Goal: Transaction & Acquisition: Purchase product/service

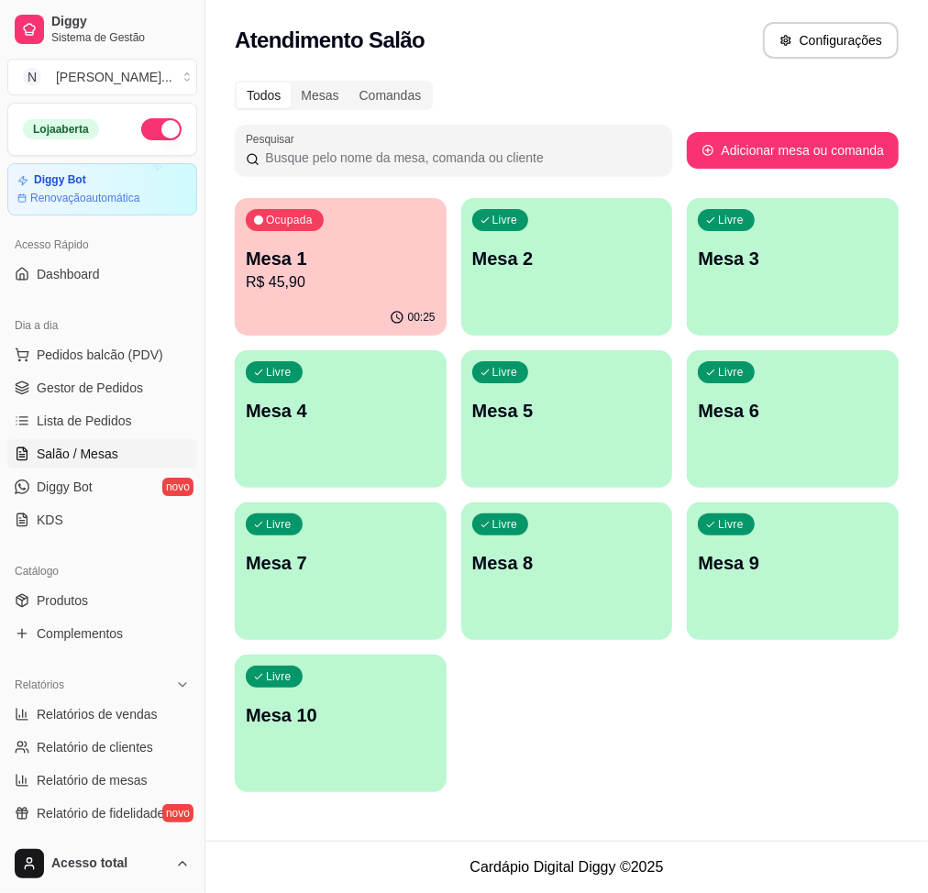
click at [290, 283] on p "R$ 45,90" at bounding box center [341, 282] width 190 height 22
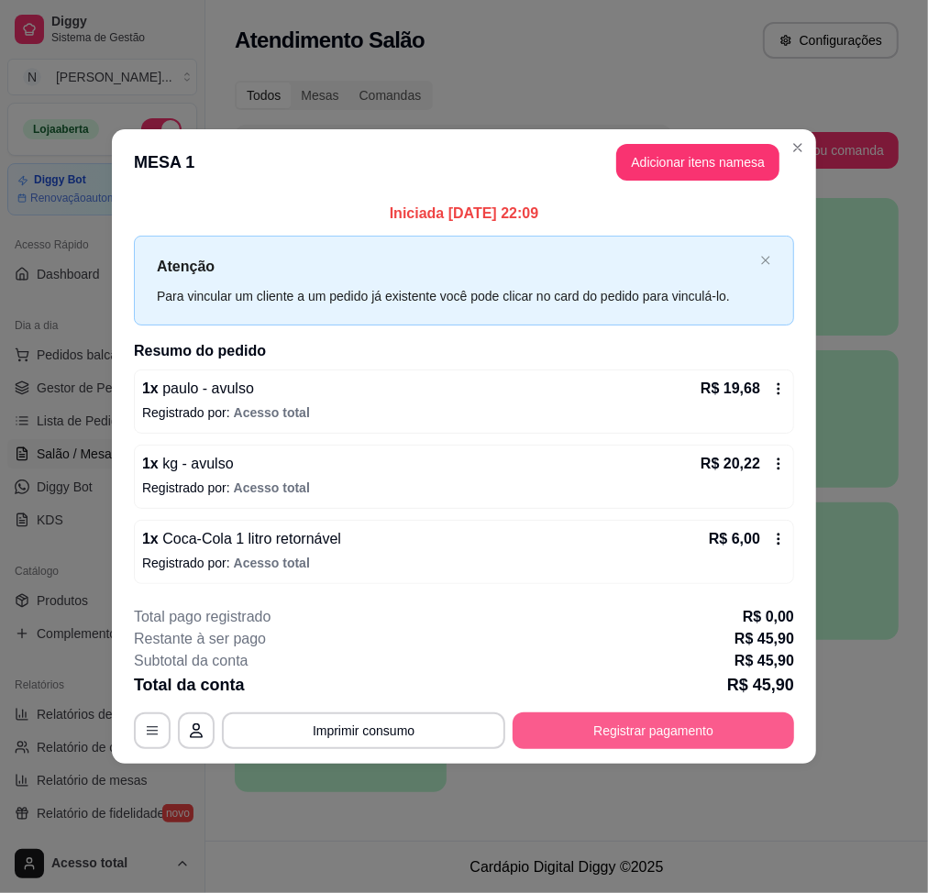
click at [774, 743] on button "Registrar pagamento" at bounding box center [652, 730] width 281 height 37
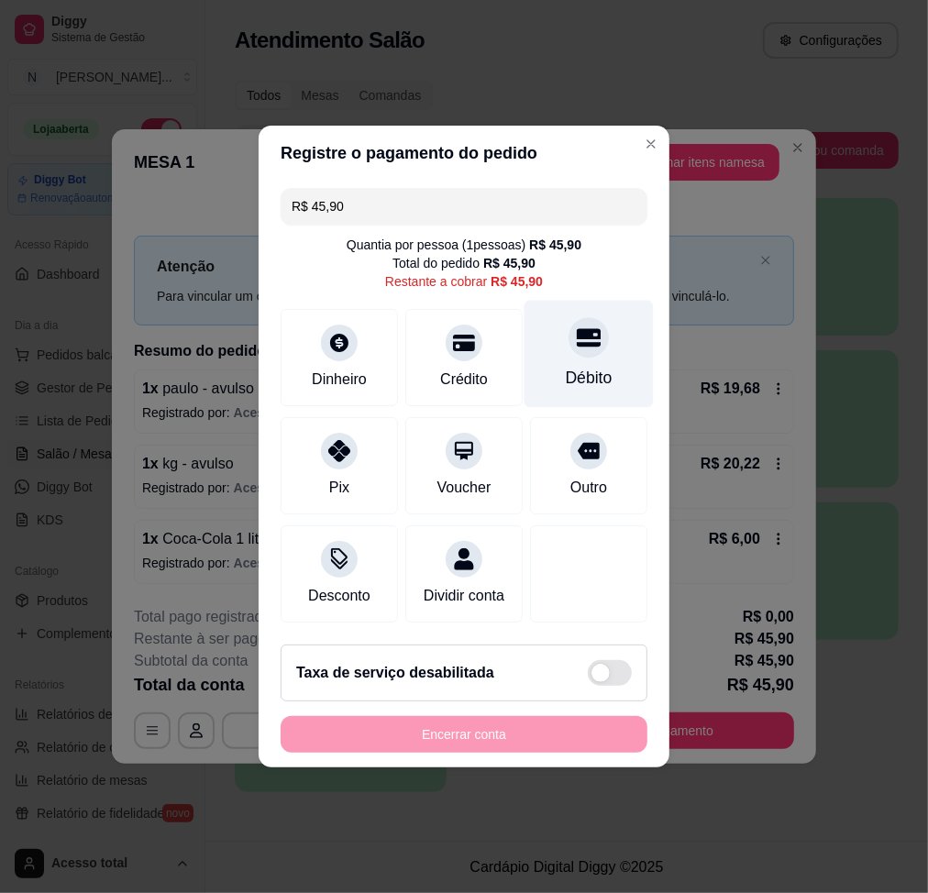
click at [555, 343] on div "Débito" at bounding box center [588, 354] width 129 height 107
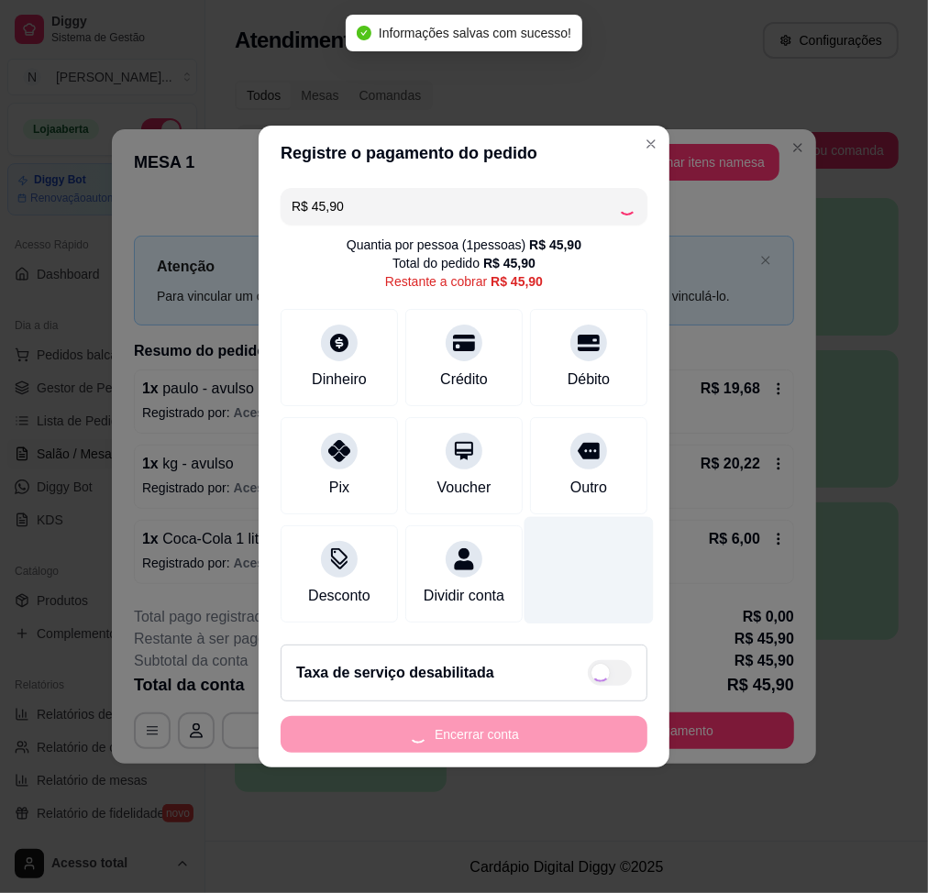
type input "R$ 0,00"
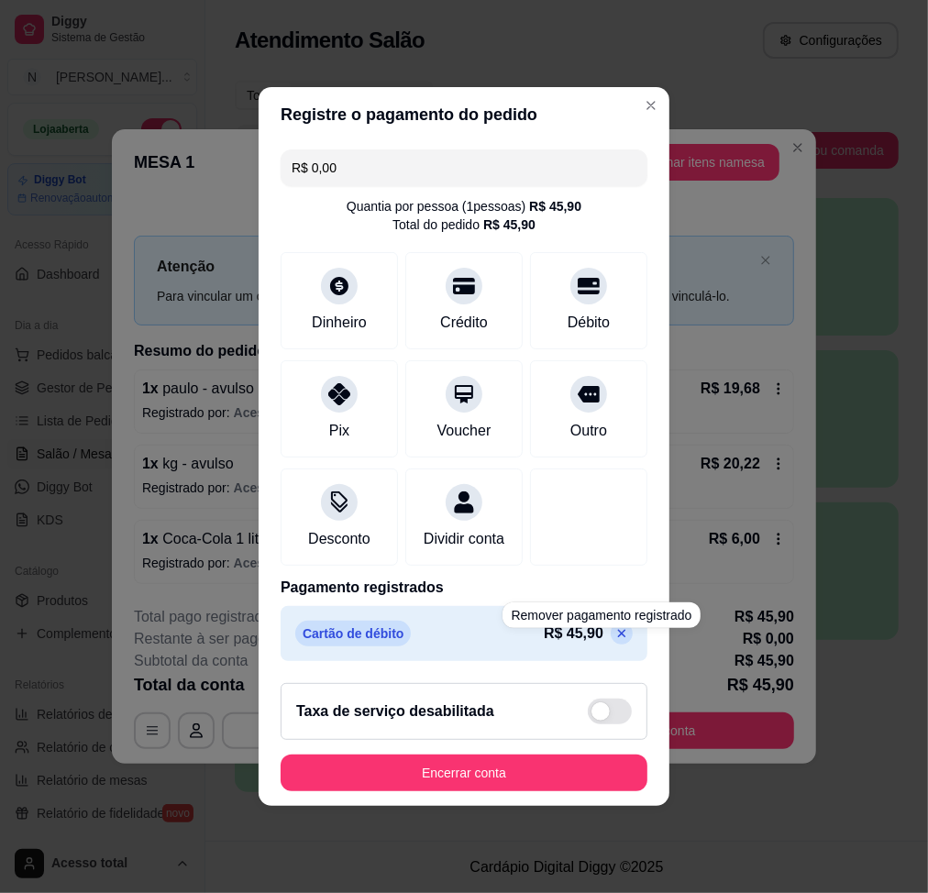
drag, startPoint x: 565, startPoint y: 762, endPoint x: 550, endPoint y: 774, distance: 18.9
click at [555, 772] on footer "Taxa de serviço desabilitada Encerrar conta" at bounding box center [463, 736] width 411 height 137
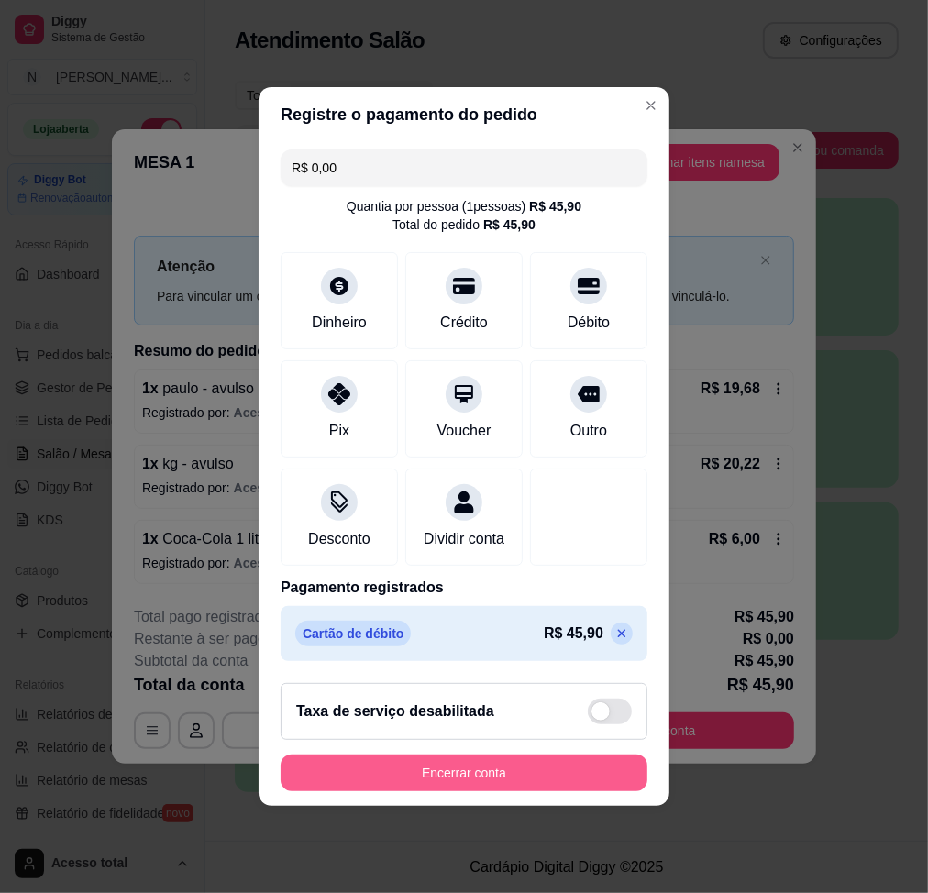
click at [550, 774] on button "Encerrar conta" at bounding box center [463, 772] width 367 height 37
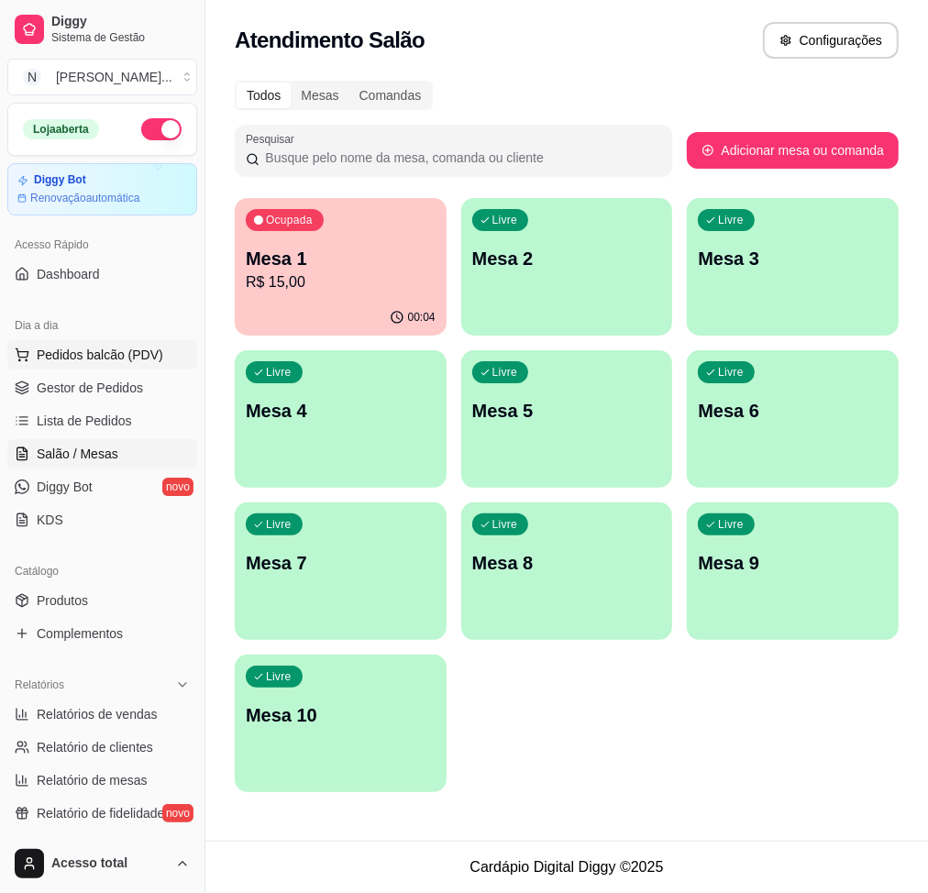
click at [121, 349] on span "Pedidos balcão (PDV)" at bounding box center [100, 355] width 126 height 18
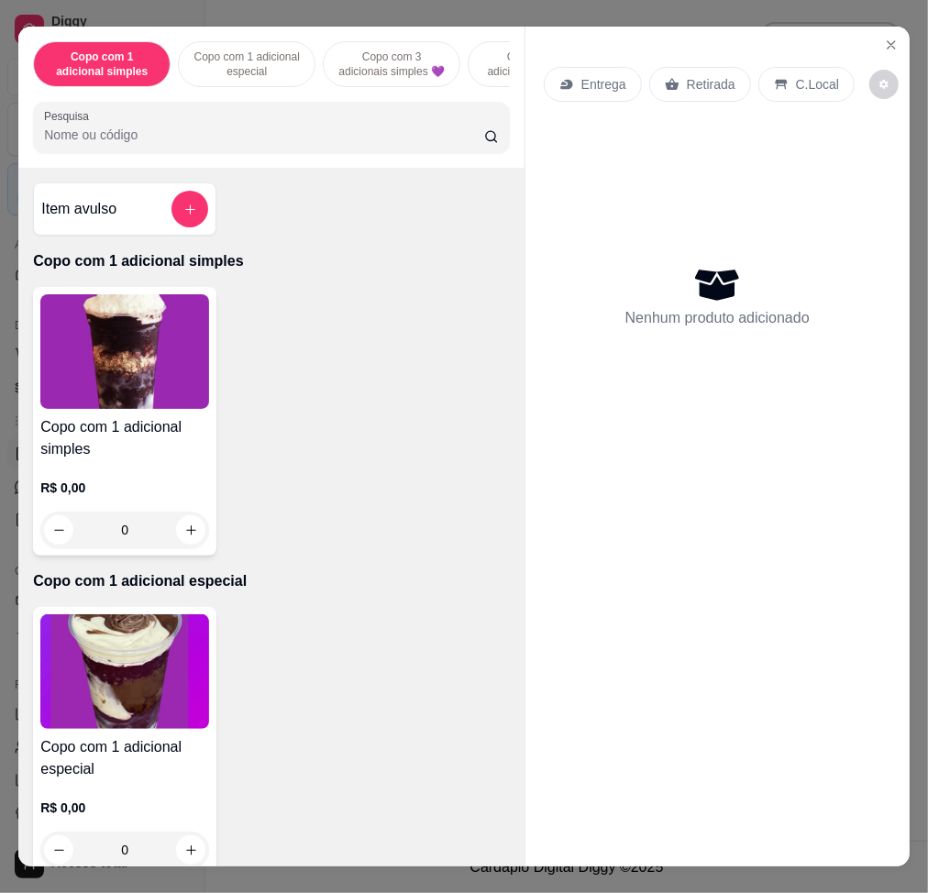
scroll to position [855, 0]
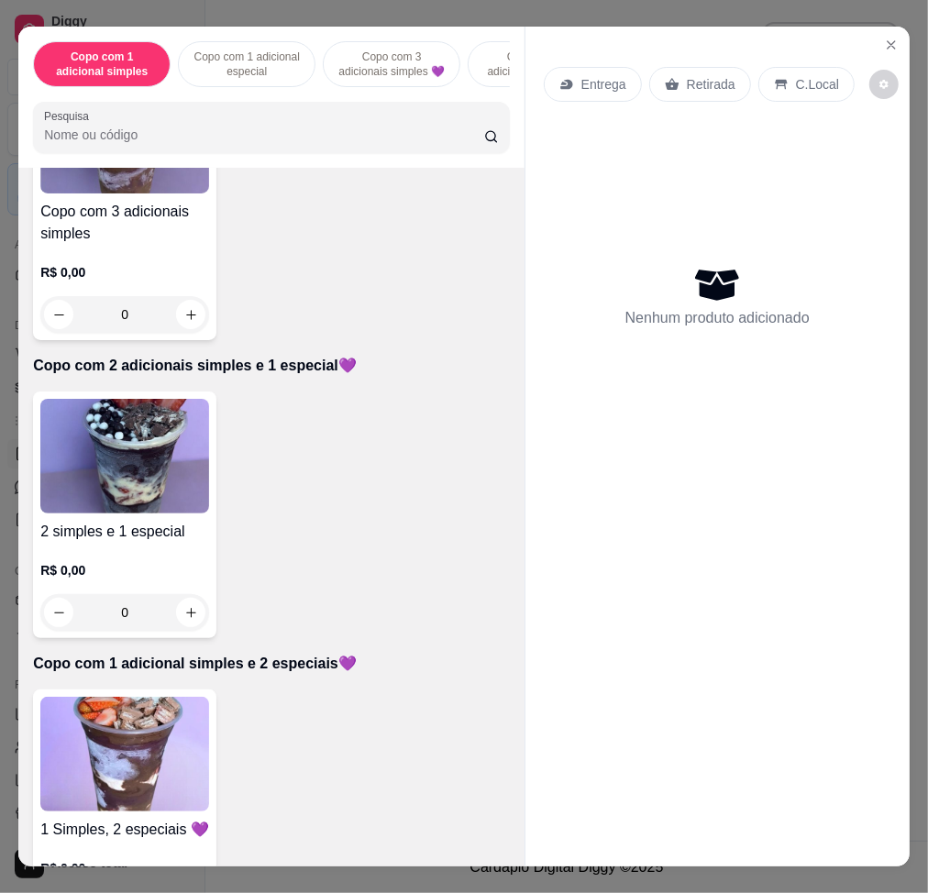
click at [86, 245] on h4 "Copo com 3 adicionais simples" at bounding box center [124, 223] width 169 height 44
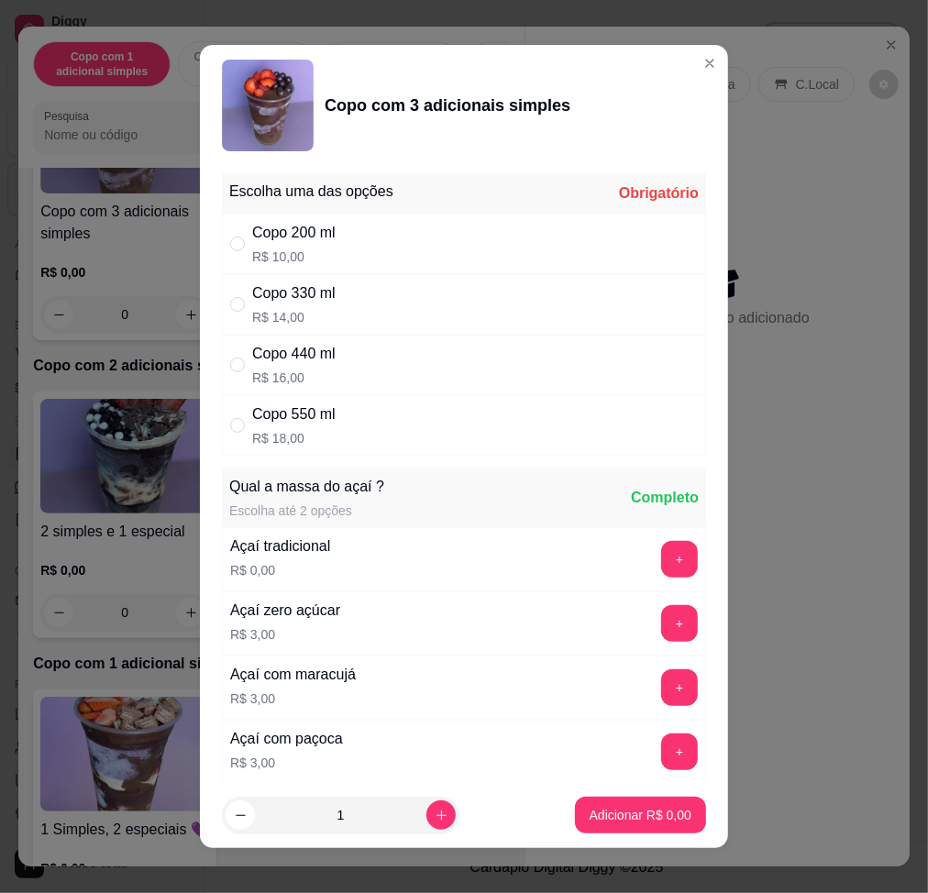
click at [460, 264] on div "Copo 200 ml R$ 10,00" at bounding box center [464, 244] width 484 height 60
click at [463, 310] on div "Copo 330 ml R$ 14,00" at bounding box center [464, 304] width 484 height 60
radio input "false"
radio input "true"
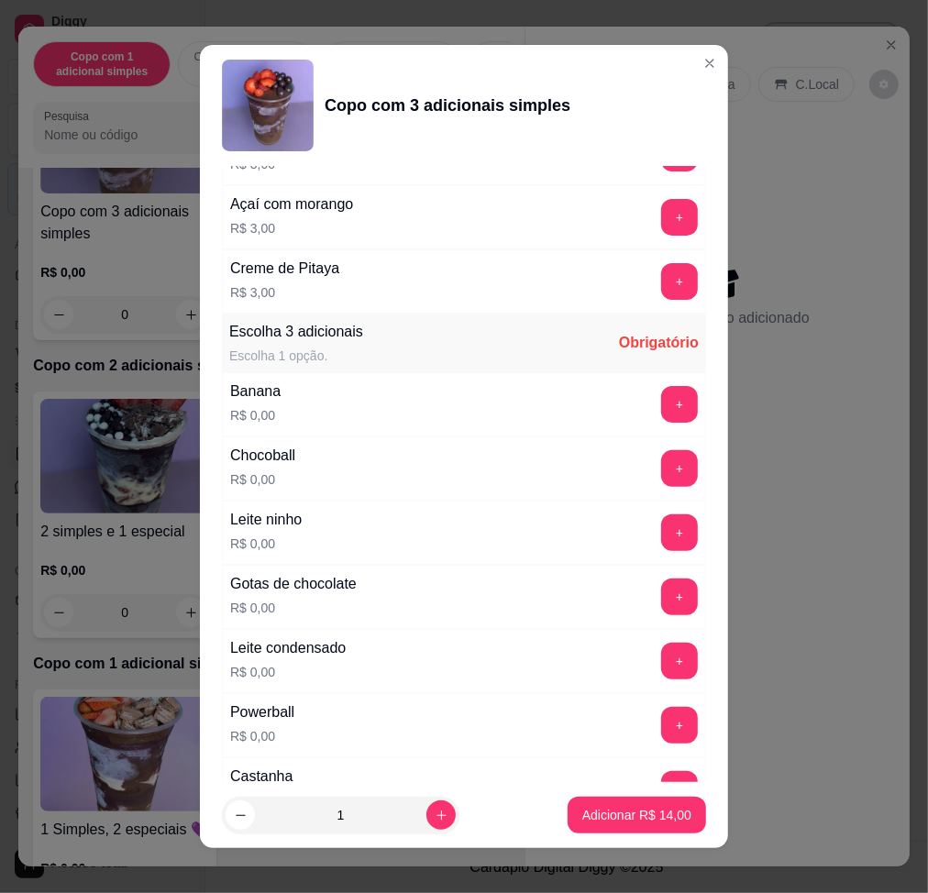
click at [661, 546] on button "+" at bounding box center [679, 532] width 37 height 37
click at [661, 665] on button "+" at bounding box center [679, 661] width 37 height 37
click at [661, 392] on button "+" at bounding box center [679, 404] width 37 height 37
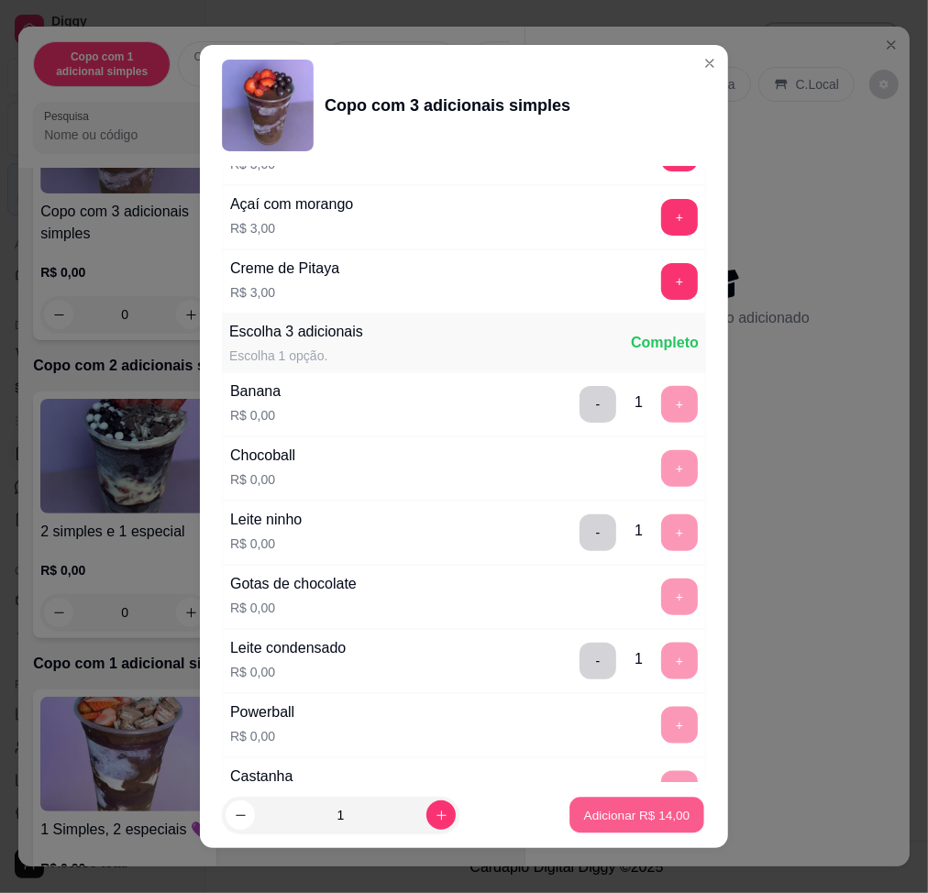
click at [641, 820] on p "Adicionar R$ 14,00" at bounding box center [637, 815] width 106 height 17
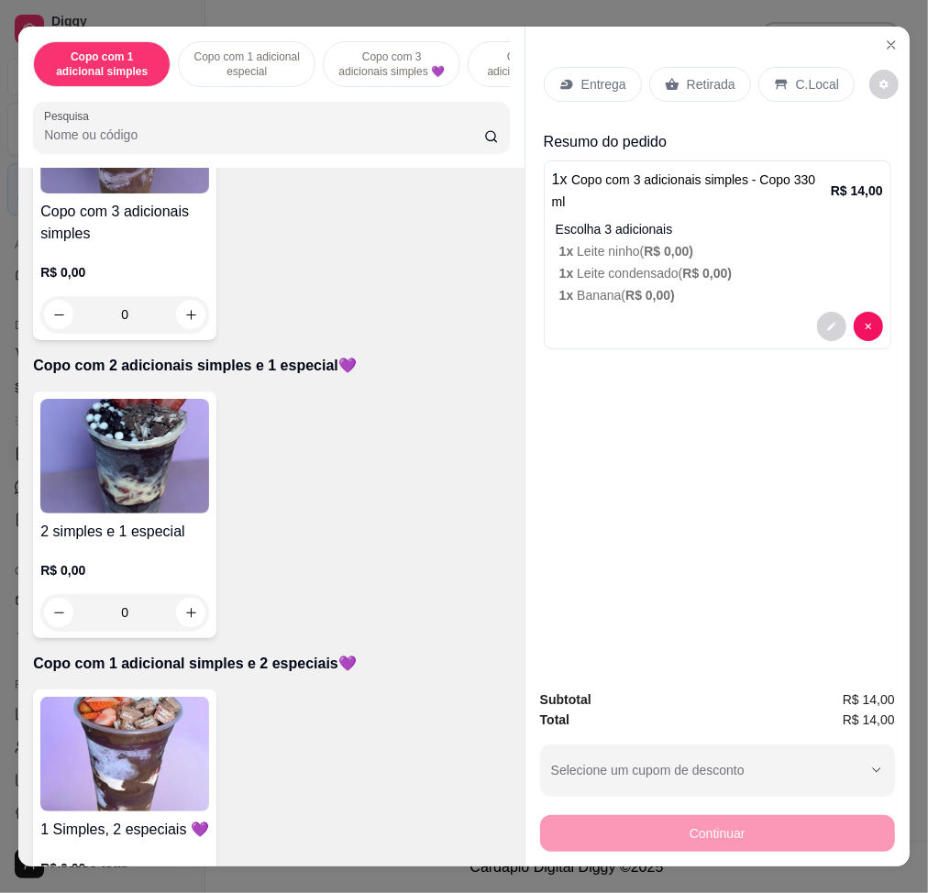
click at [120, 533] on h4 "2 simples e 1 especial" at bounding box center [124, 532] width 169 height 22
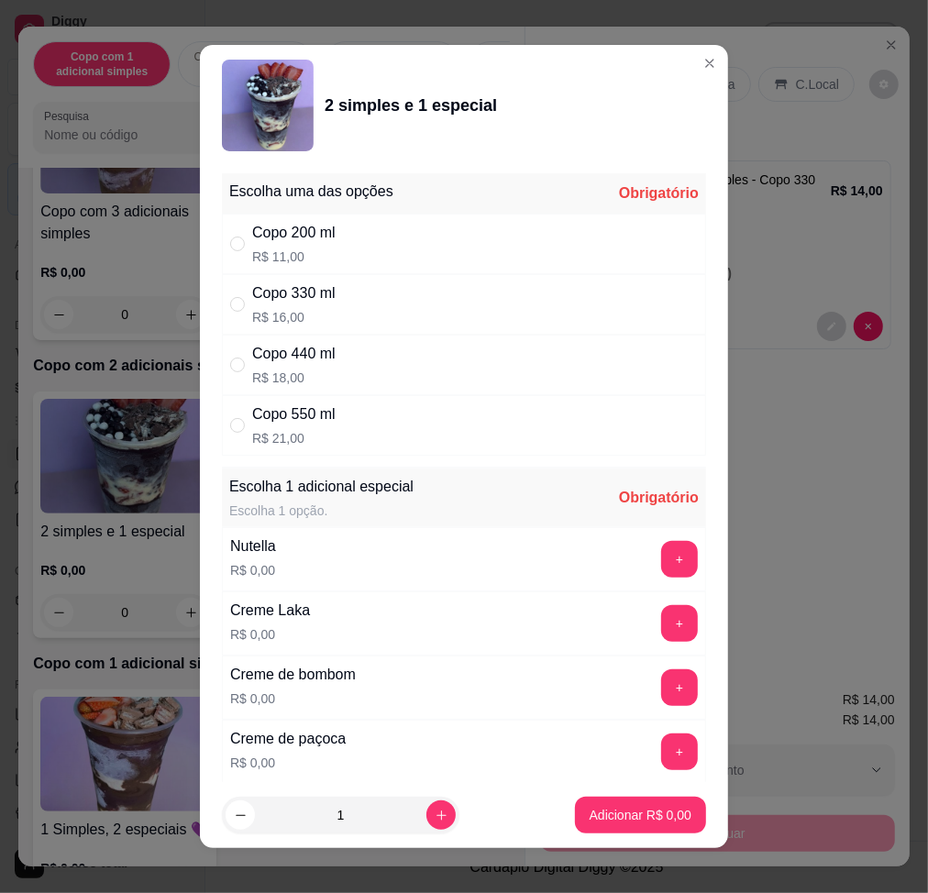
click at [362, 307] on div "Copo 330 ml R$ 16,00" at bounding box center [464, 304] width 484 height 60
radio input "true"
click at [661, 553] on button "+" at bounding box center [679, 559] width 37 height 37
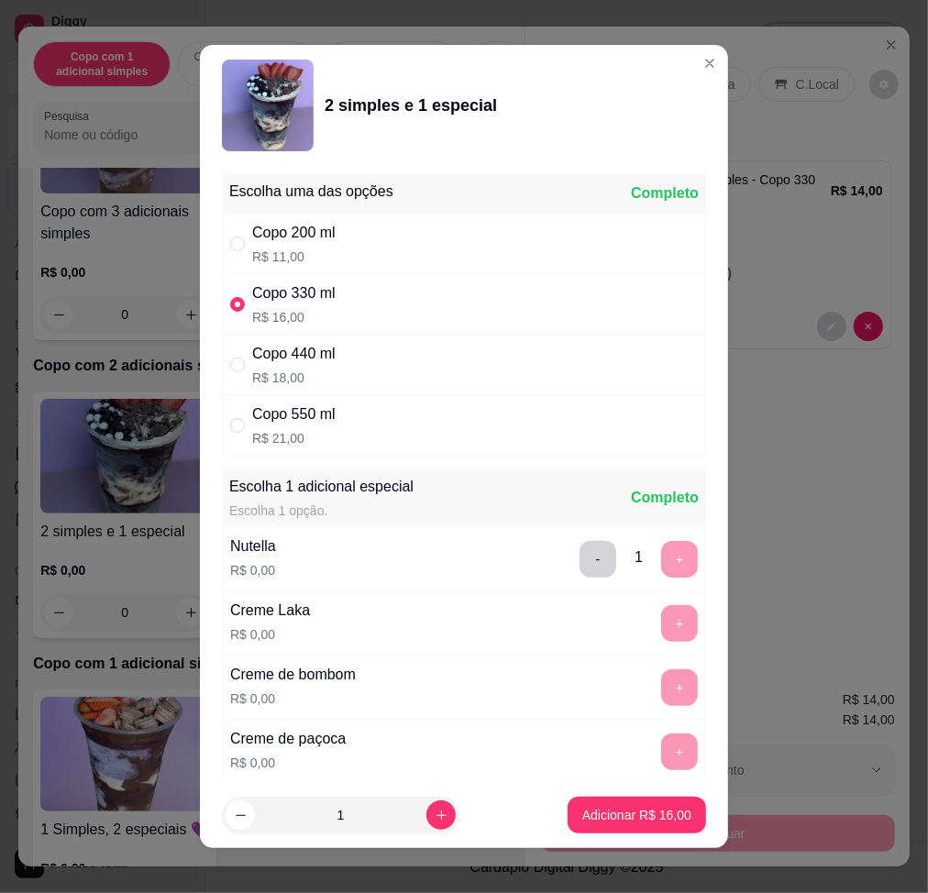
scroll to position [13, 0]
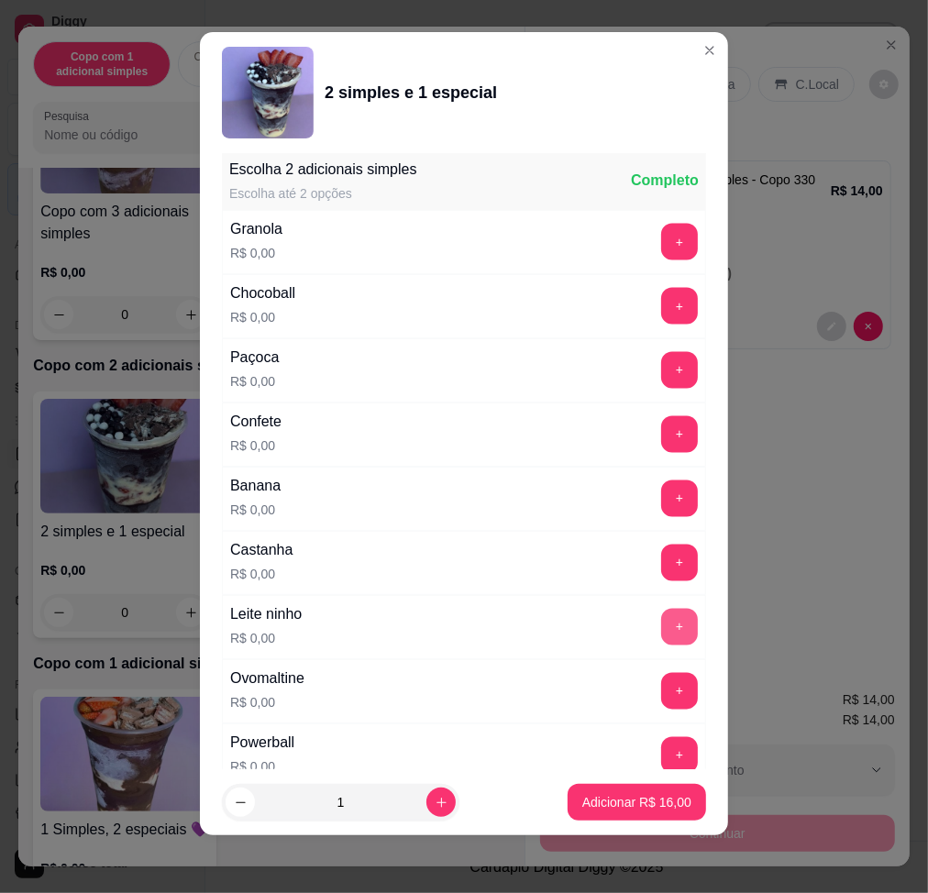
click at [661, 624] on button "+" at bounding box center [679, 627] width 37 height 37
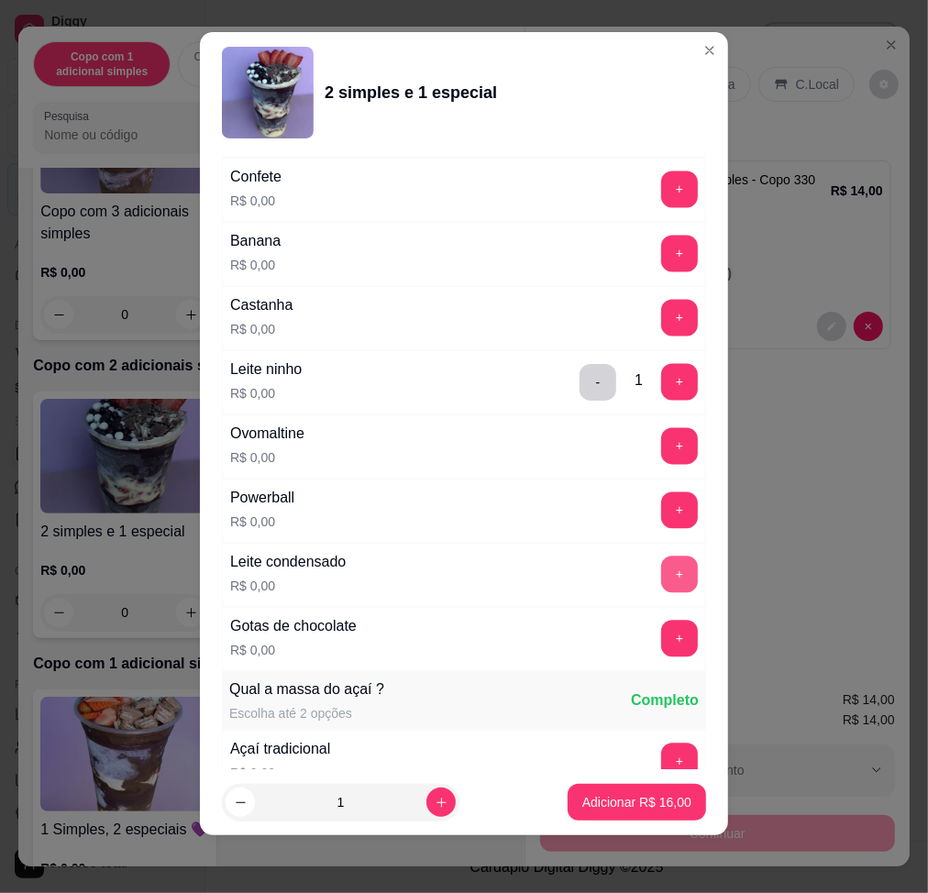
click at [661, 590] on button "+" at bounding box center [679, 574] width 37 height 37
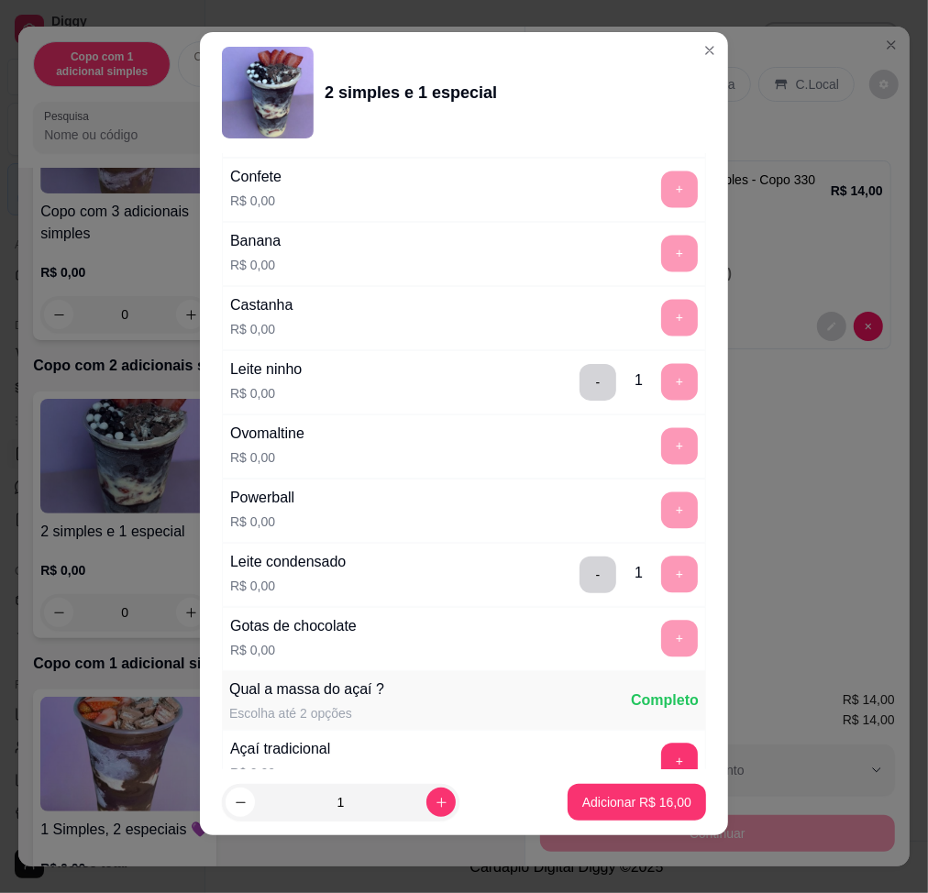
scroll to position [2349, 0]
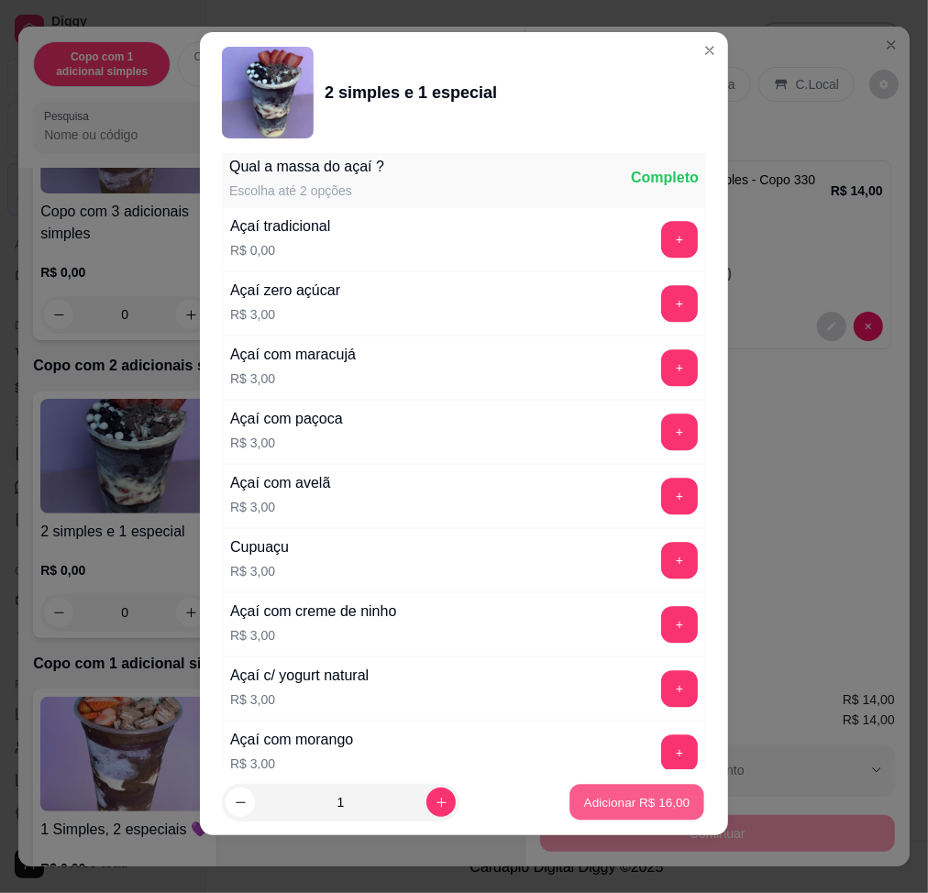
click at [654, 804] on p "Adicionar R$ 16,00" at bounding box center [637, 802] width 106 height 17
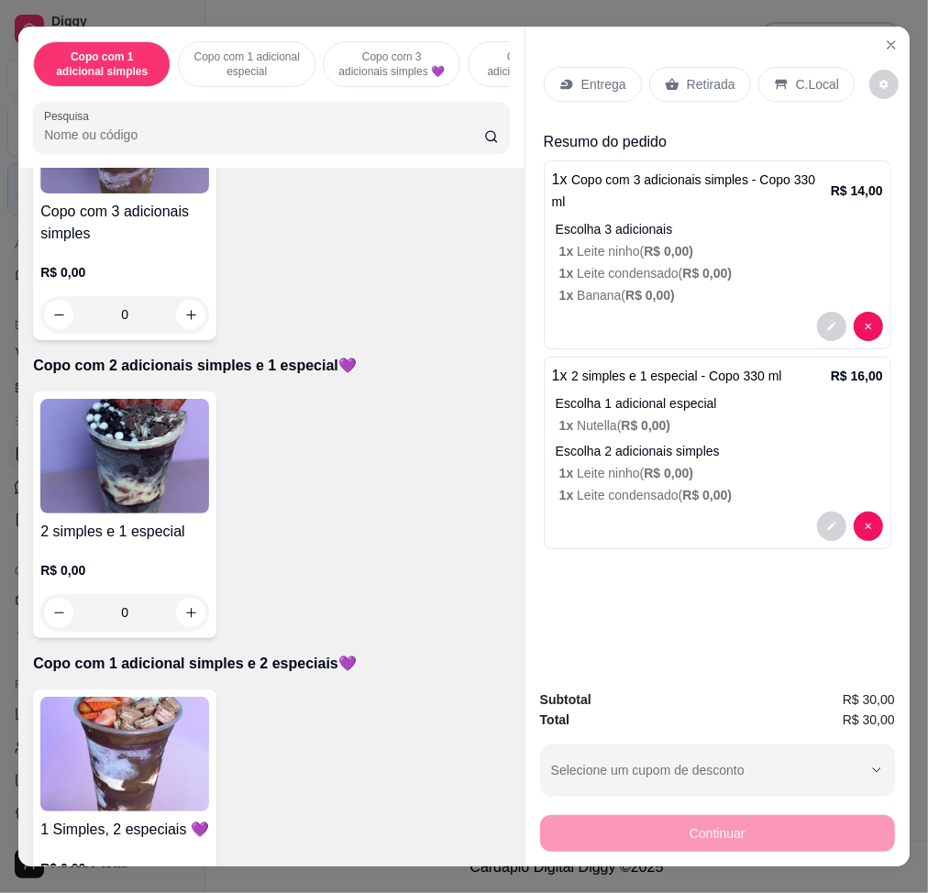
click at [581, 77] on p "Entrega" at bounding box center [603, 84] width 45 height 18
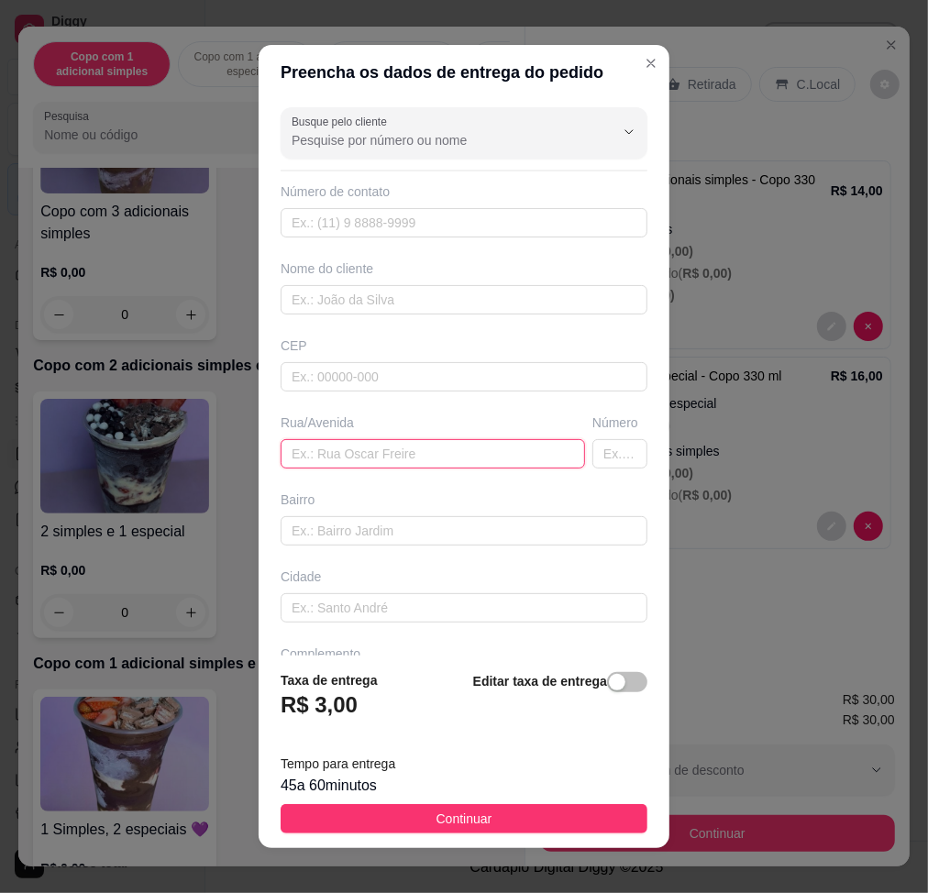
click at [467, 455] on input "text" at bounding box center [432, 453] width 304 height 29
click at [464, 458] on input "text" at bounding box center [432, 453] width 304 height 29
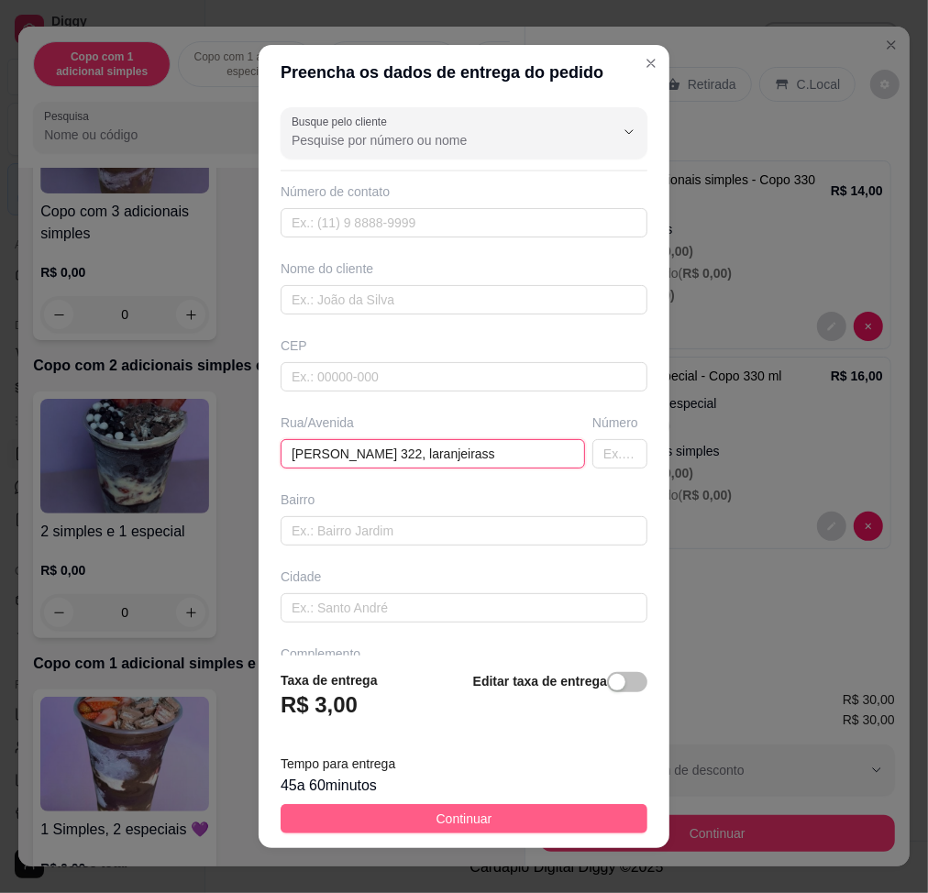
type input "[PERSON_NAME] 322, laranjeirass"
click at [518, 828] on button "Continuar" at bounding box center [463, 818] width 367 height 29
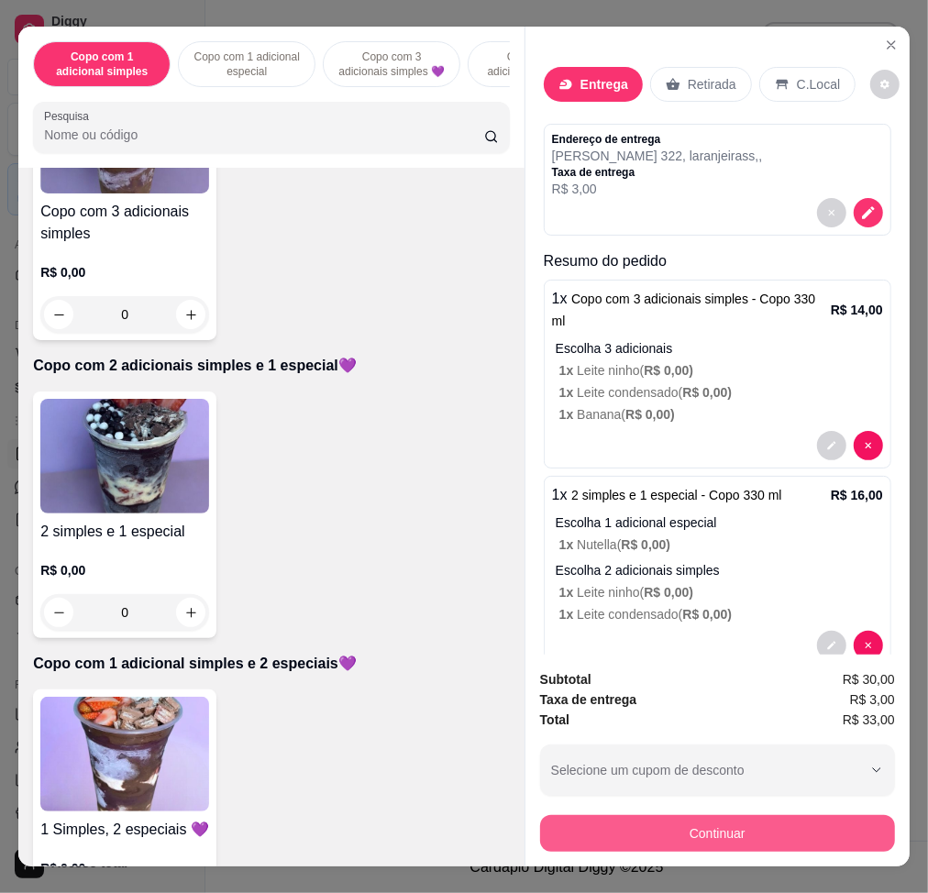
click at [577, 815] on button "Continuar" at bounding box center [717, 833] width 355 height 37
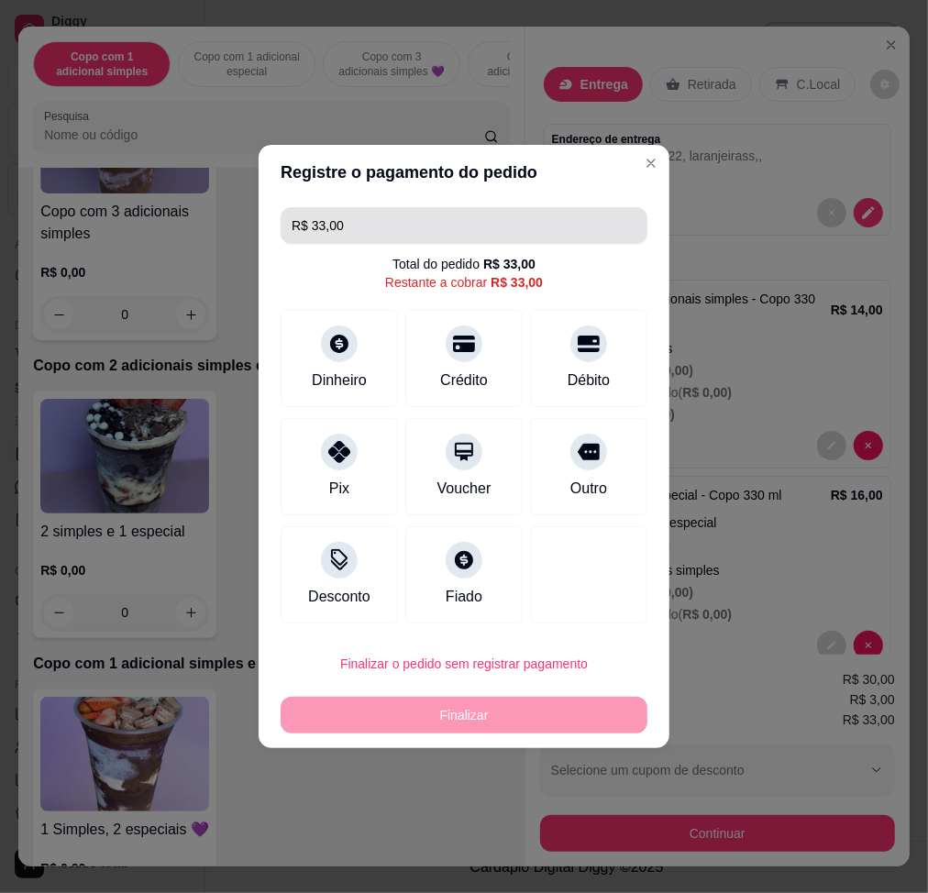
click at [504, 211] on input "R$ 33,00" at bounding box center [463, 225] width 345 height 37
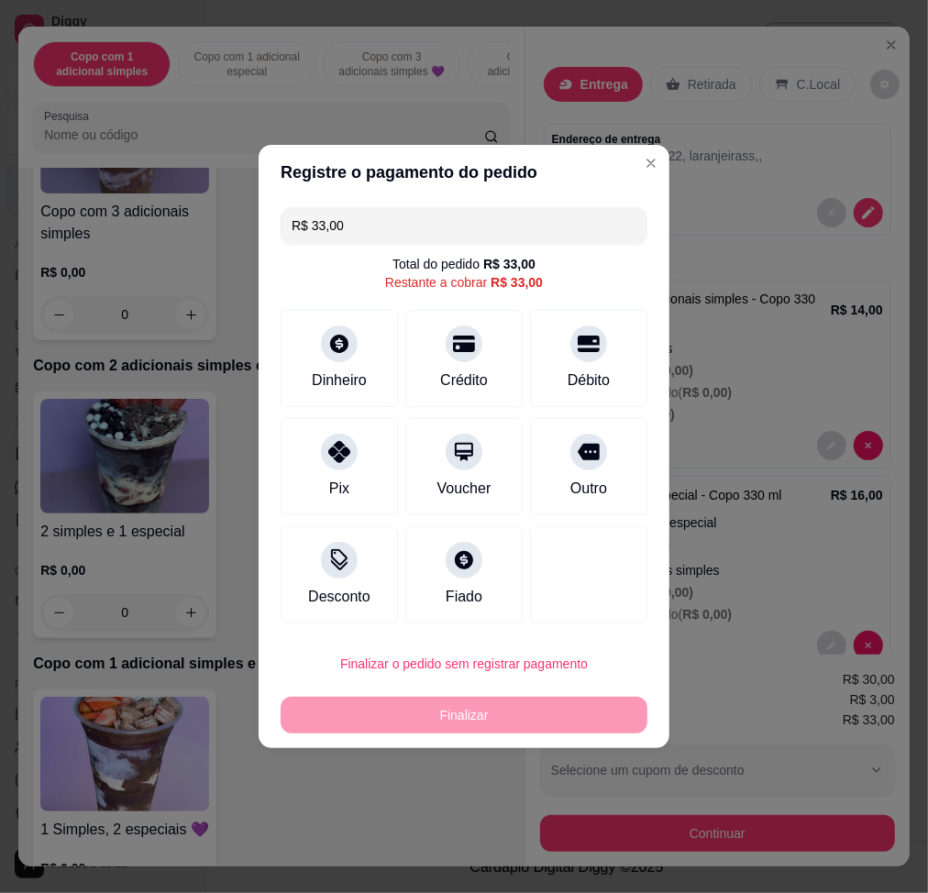
click at [503, 216] on input "R$ 33,00" at bounding box center [463, 225] width 345 height 37
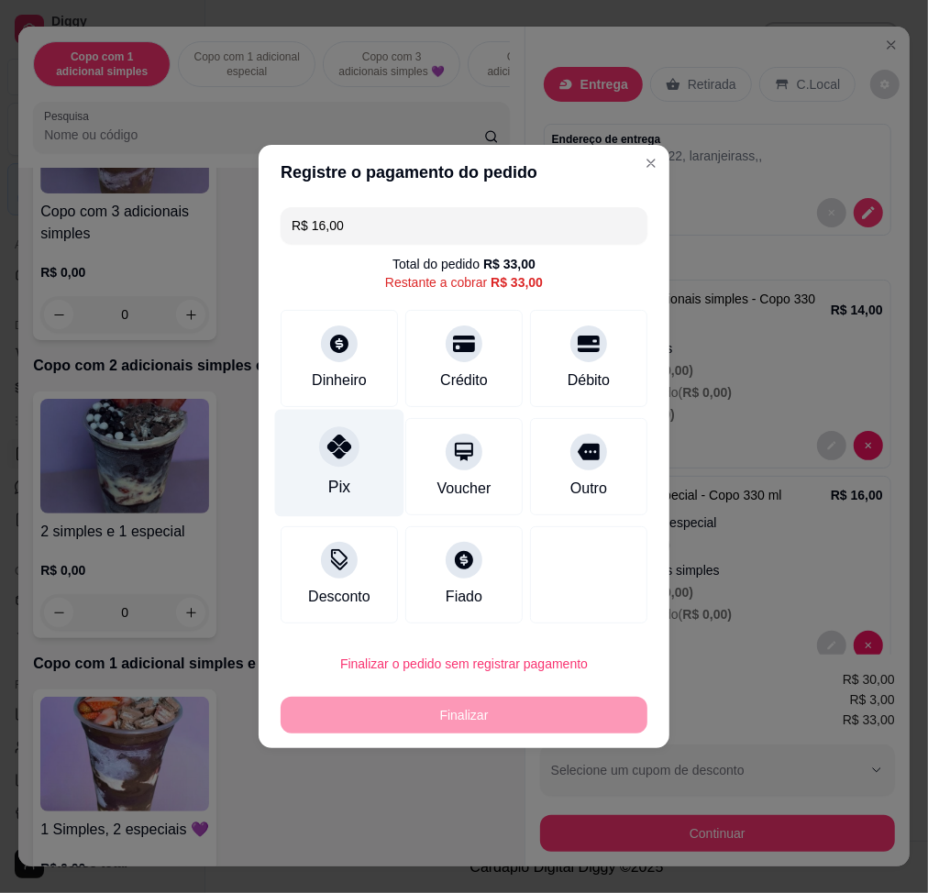
click at [331, 460] on div at bounding box center [339, 446] width 40 height 40
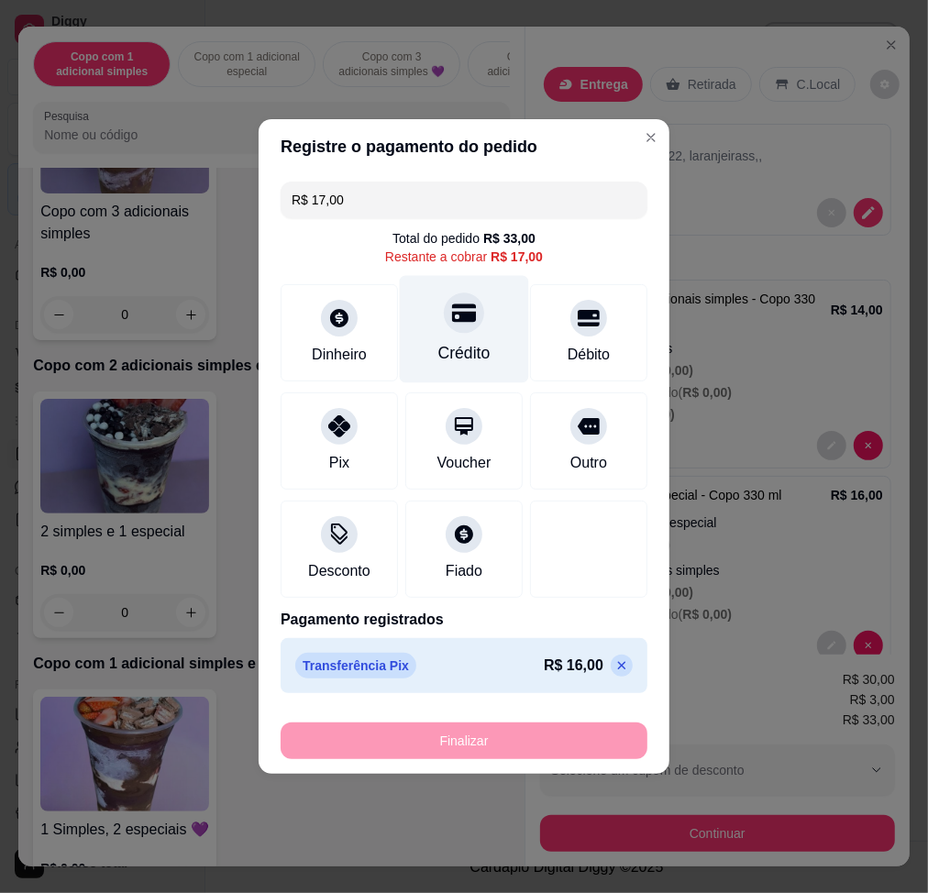
click at [478, 356] on div "Crédito" at bounding box center [464, 353] width 52 height 24
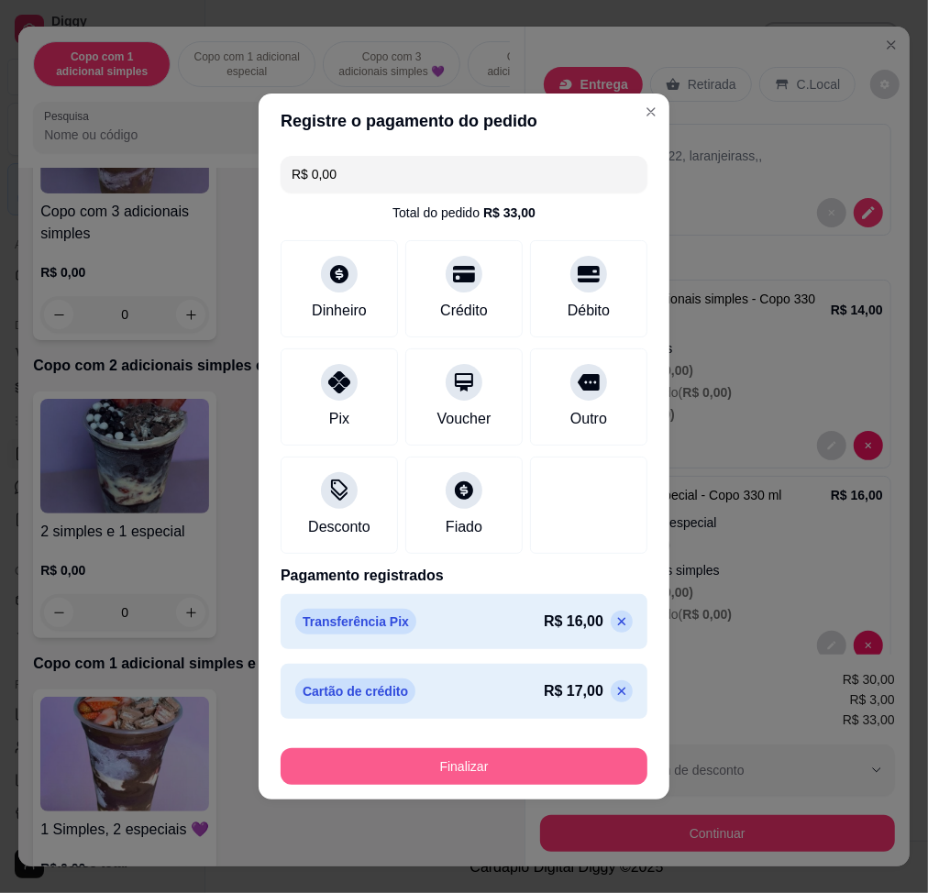
click at [561, 763] on button "Finalizar" at bounding box center [463, 766] width 367 height 37
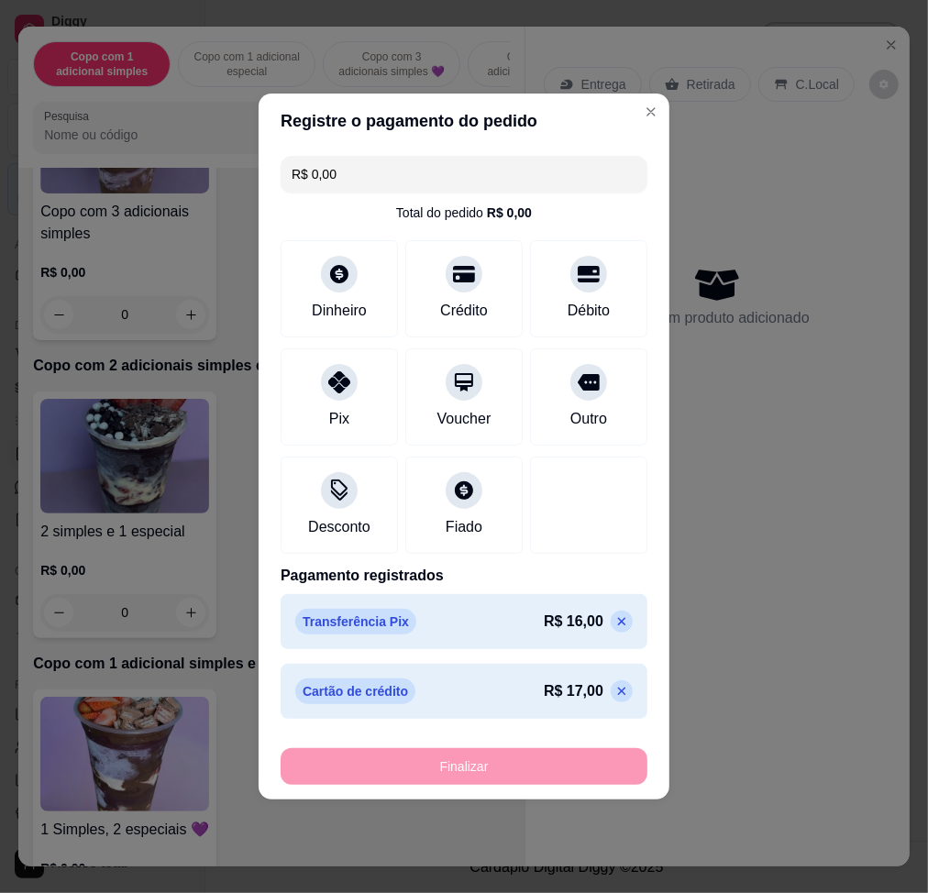
type input "-R$ 33,00"
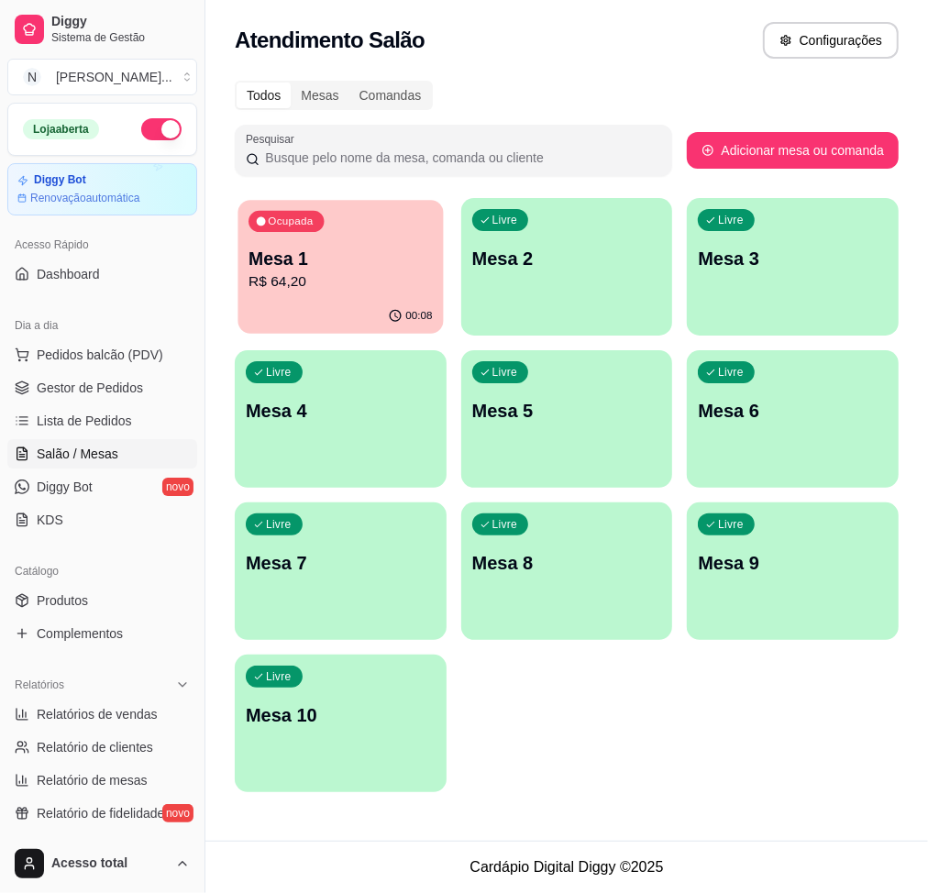
click at [334, 313] on div "00:08" at bounding box center [339, 316] width 205 height 35
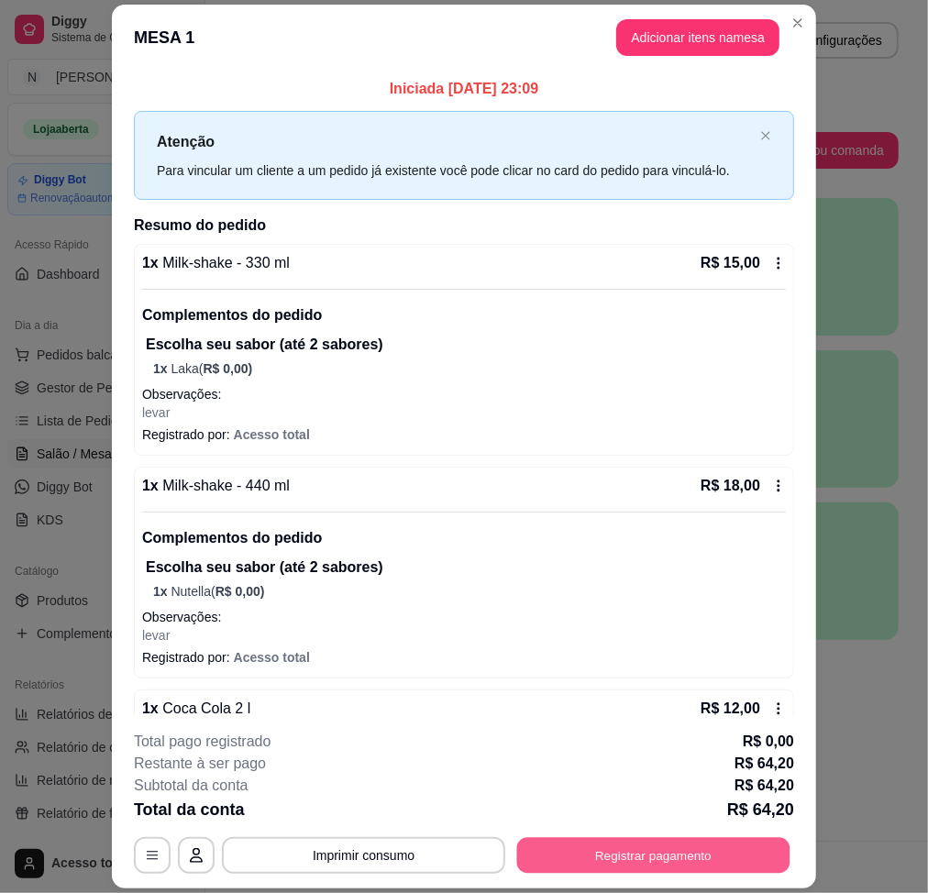
click at [684, 844] on button "Registrar pagamento" at bounding box center [653, 856] width 273 height 36
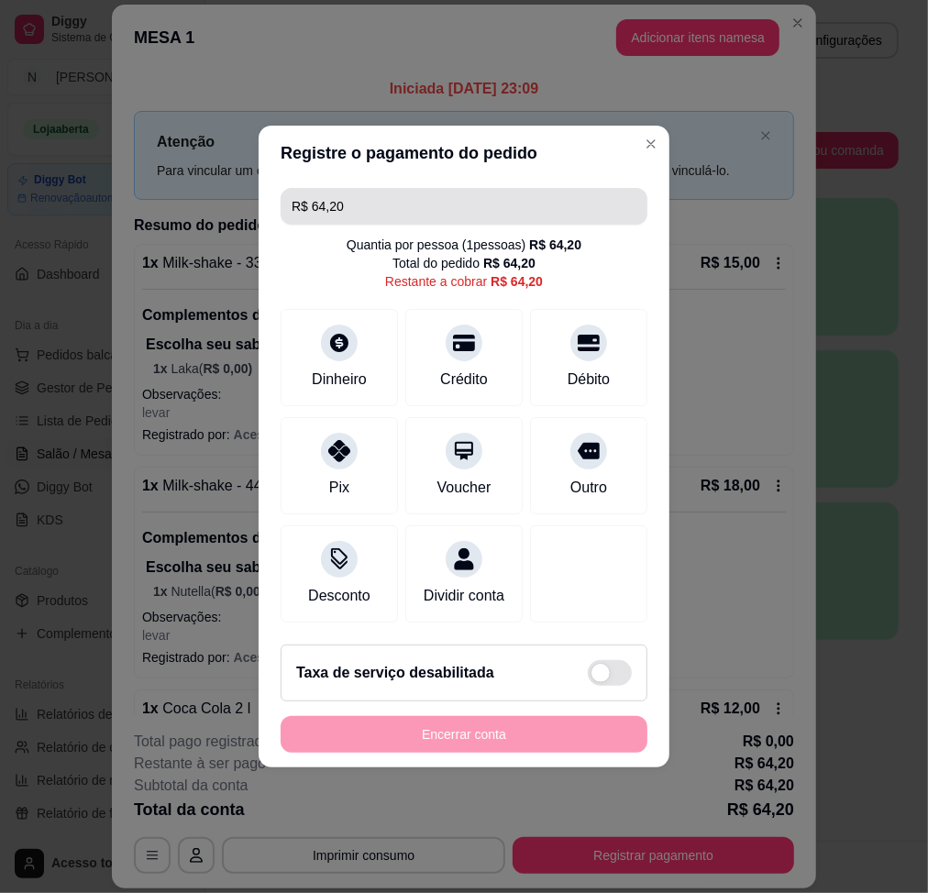
click at [529, 204] on input "R$ 64,20" at bounding box center [463, 206] width 345 height 37
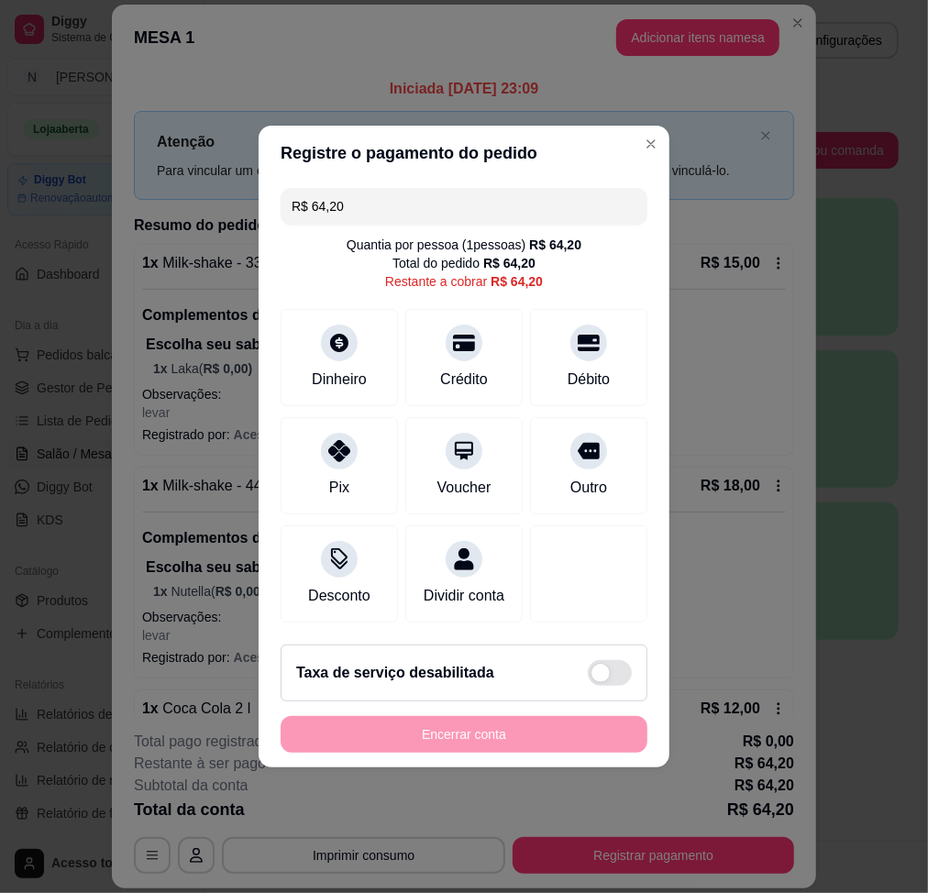
click at [529, 204] on input "R$ 64,20" at bounding box center [463, 206] width 345 height 37
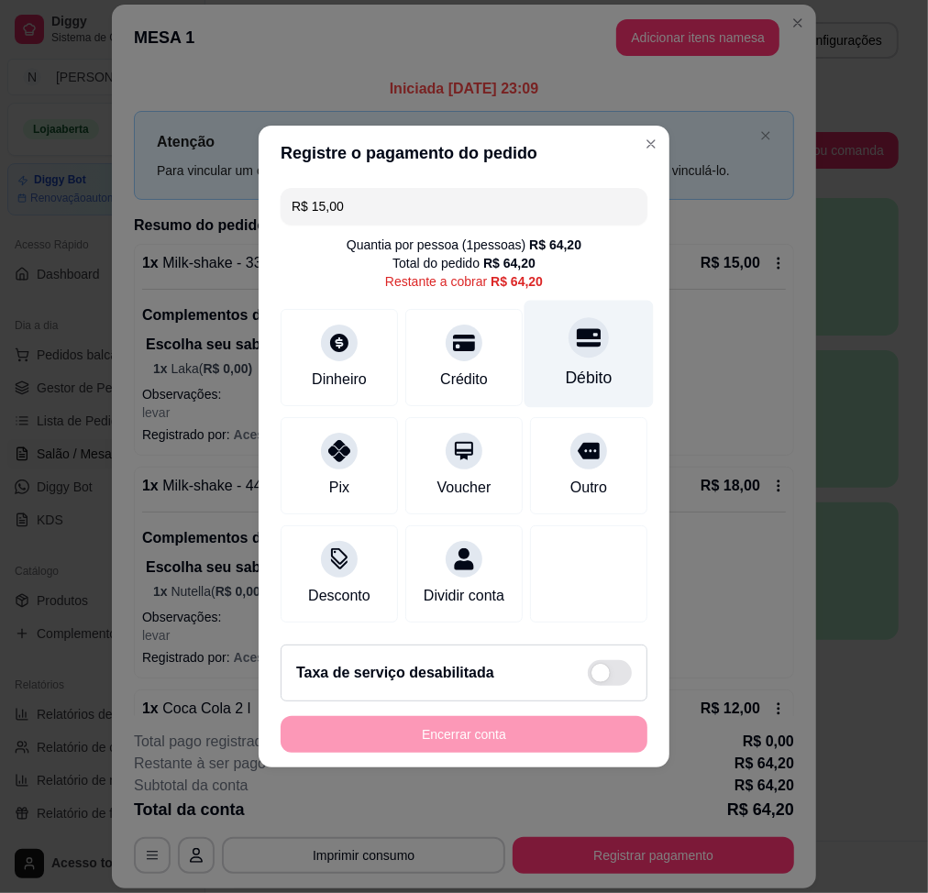
click at [576, 351] on div "Débito" at bounding box center [588, 354] width 129 height 107
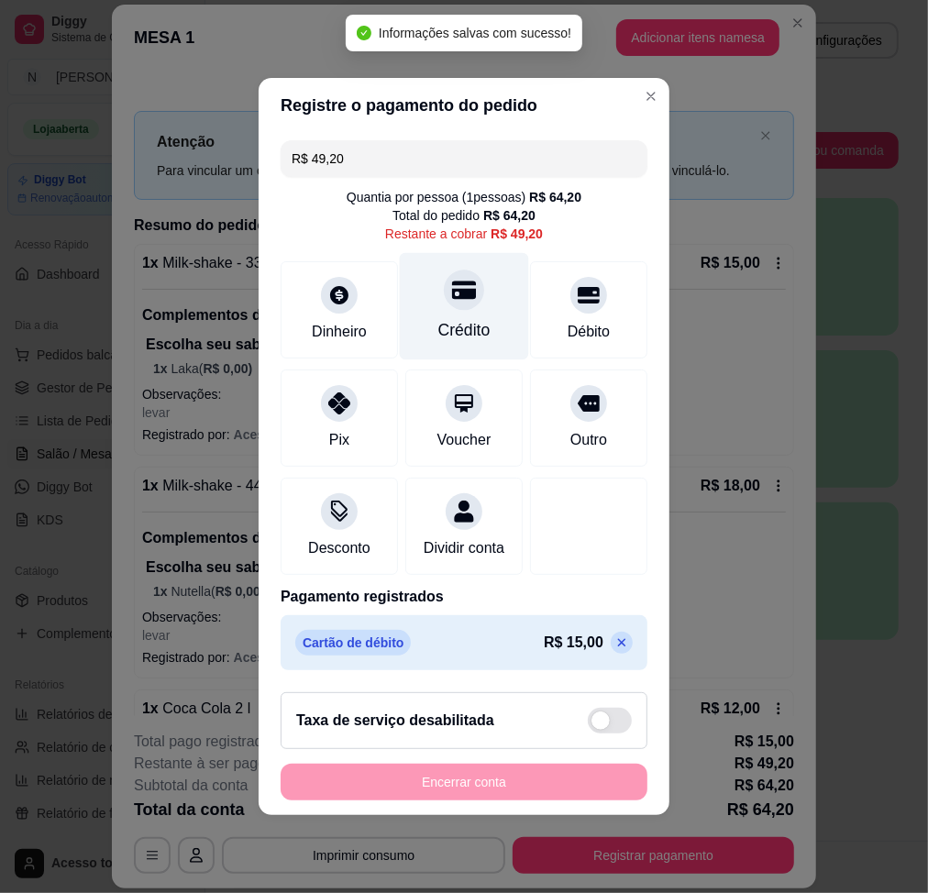
click at [457, 304] on div "Crédito" at bounding box center [464, 306] width 129 height 107
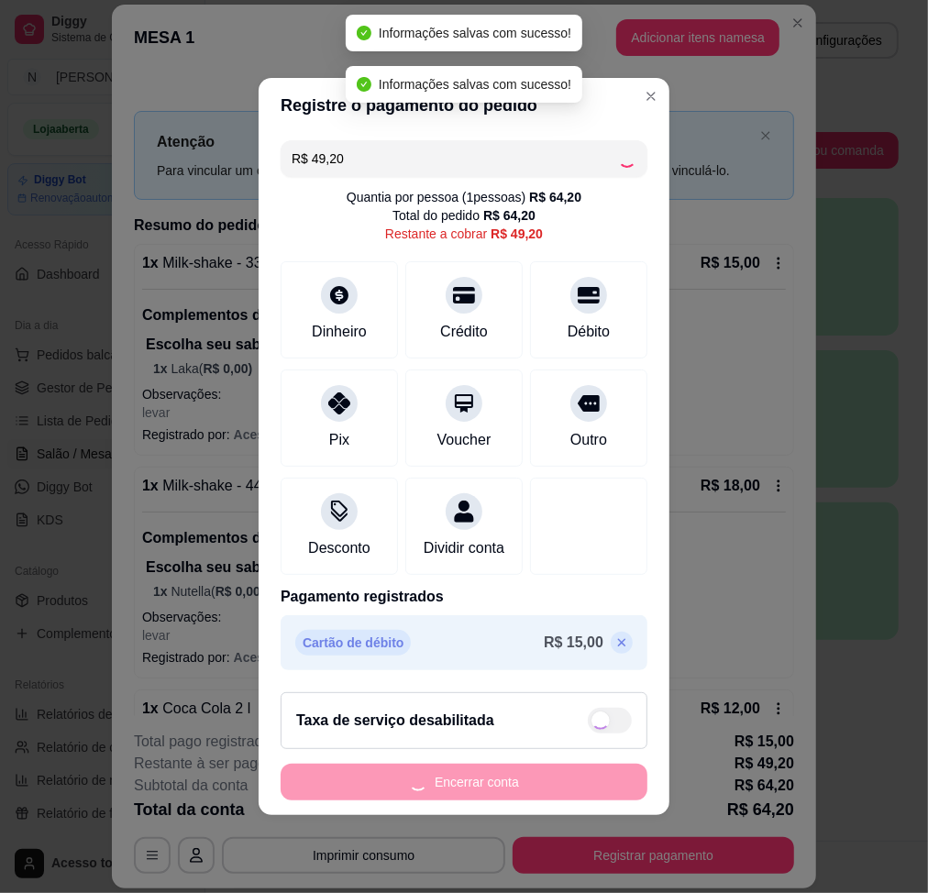
type input "R$ 0,00"
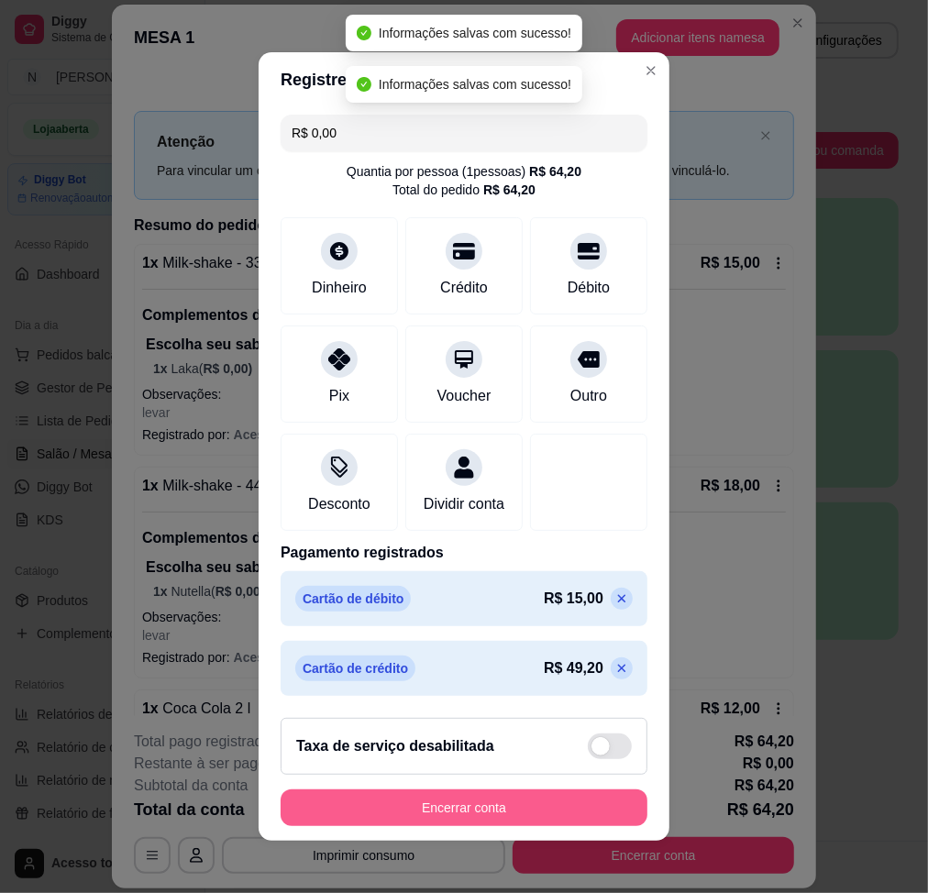
click at [563, 812] on button "Encerrar conta" at bounding box center [463, 807] width 367 height 37
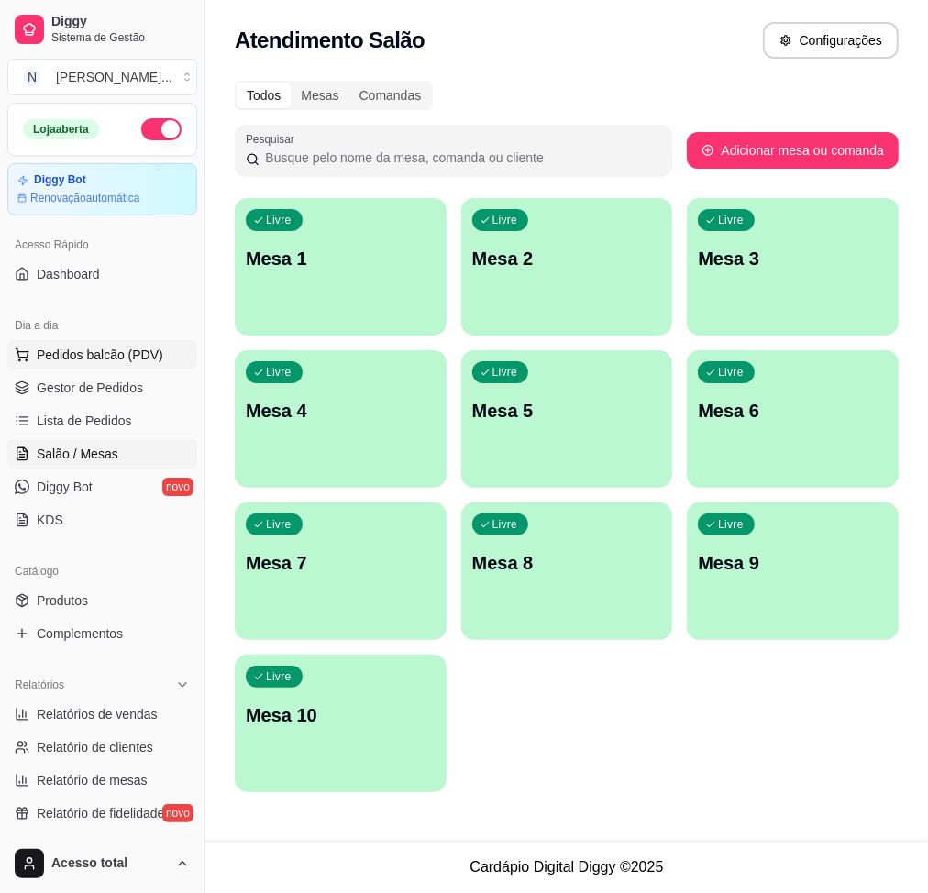
click at [79, 346] on span "Pedidos balcão (PDV)" at bounding box center [100, 355] width 126 height 18
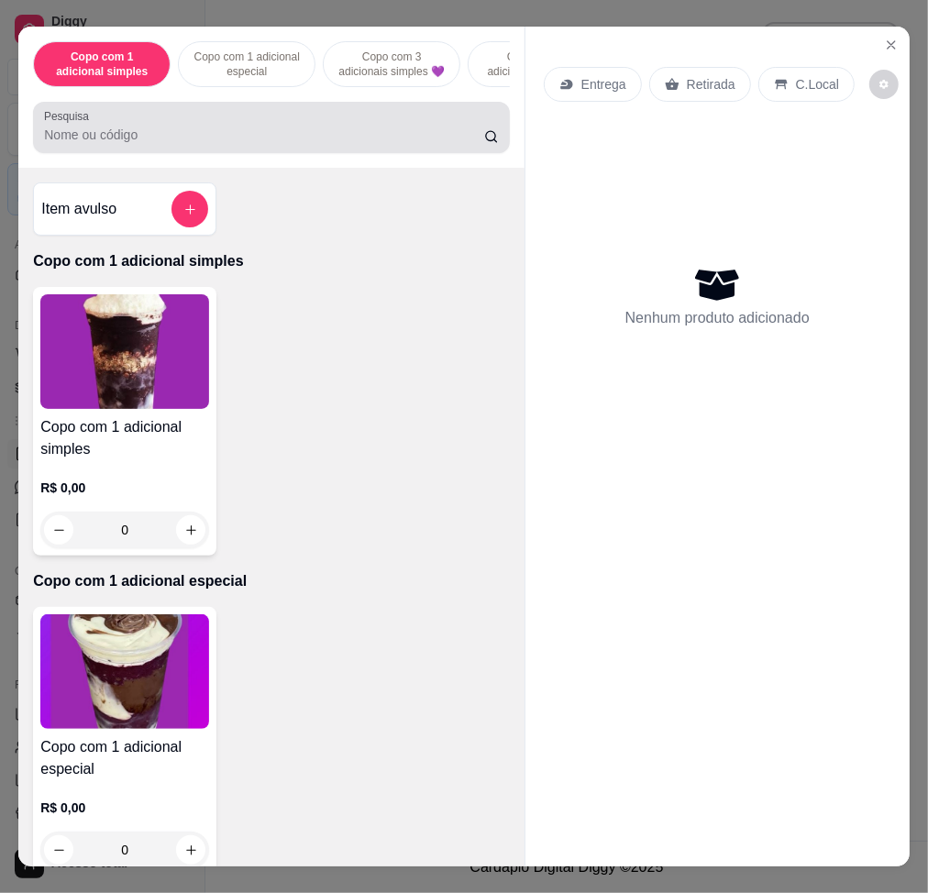
click at [285, 144] on input "Pesquisa" at bounding box center [264, 135] width 440 height 18
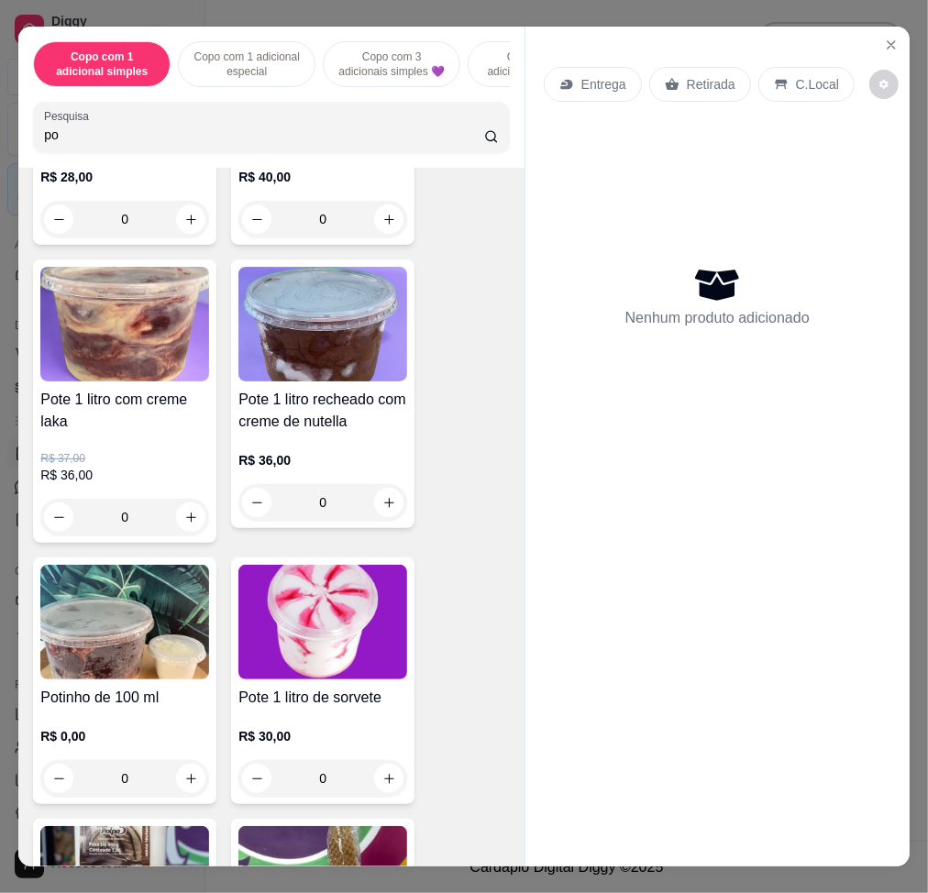
scroll to position [610, 0]
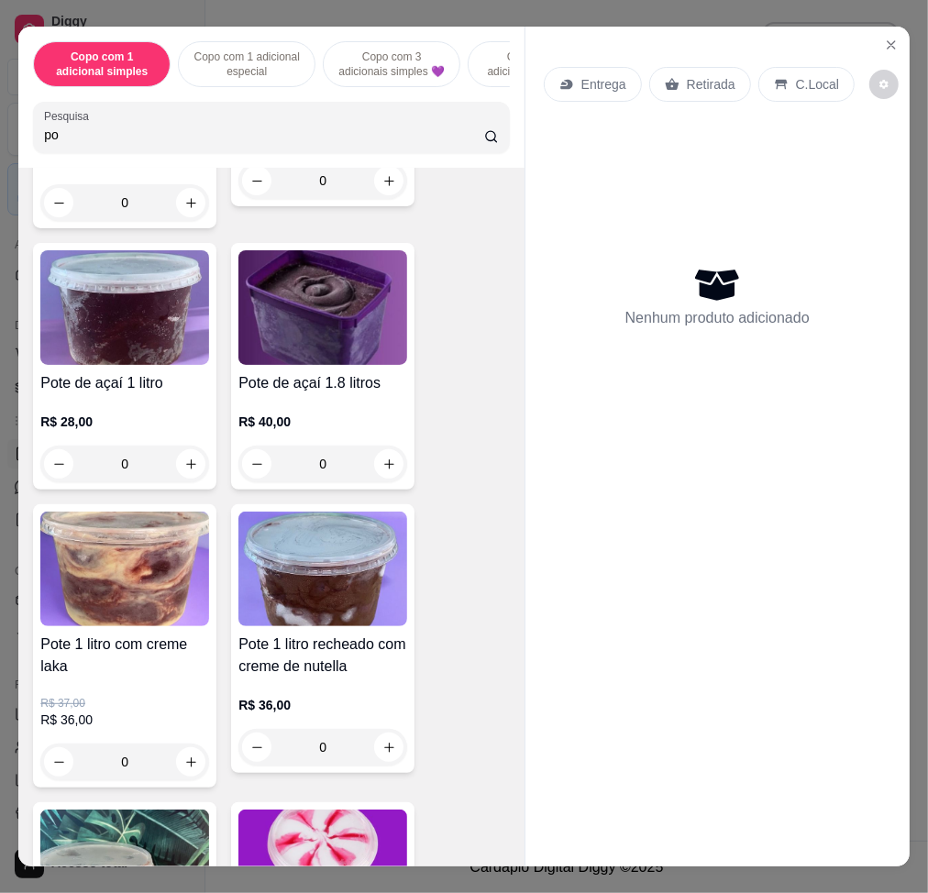
type input "po"
click at [269, 365] on img at bounding box center [322, 307] width 169 height 115
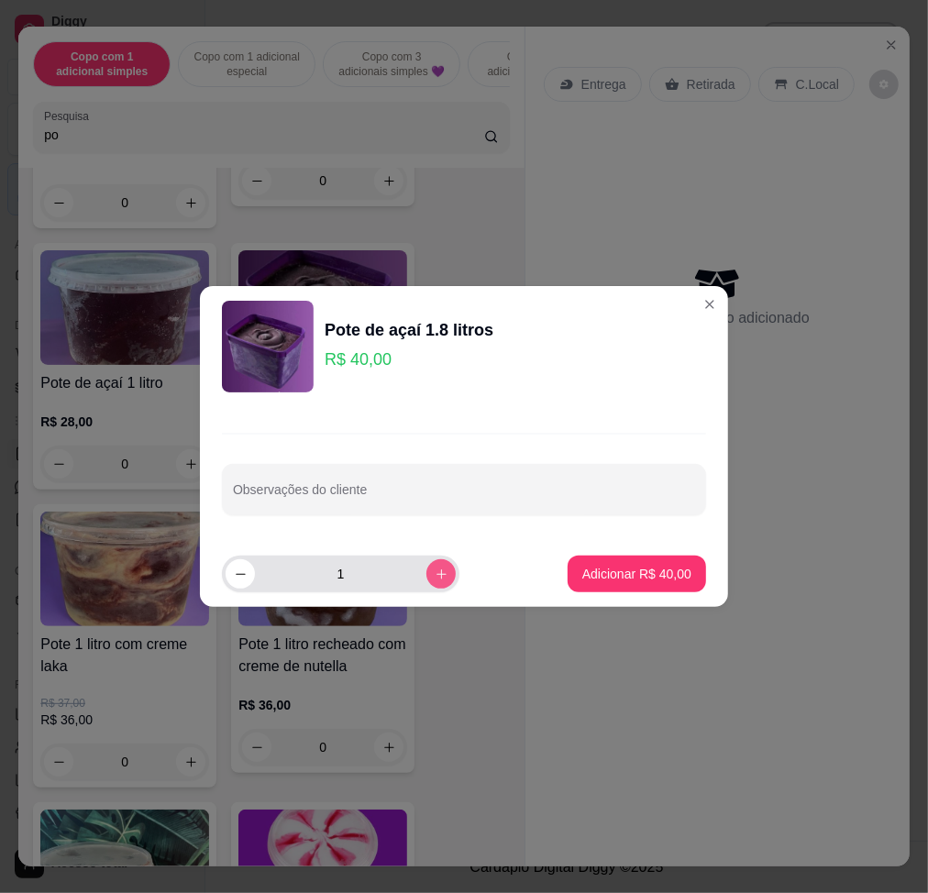
click at [434, 571] on icon "increase-product-quantity" at bounding box center [441, 574] width 14 height 14
click at [242, 577] on icon "decrease-product-quantity" at bounding box center [241, 574] width 14 height 14
type input "1"
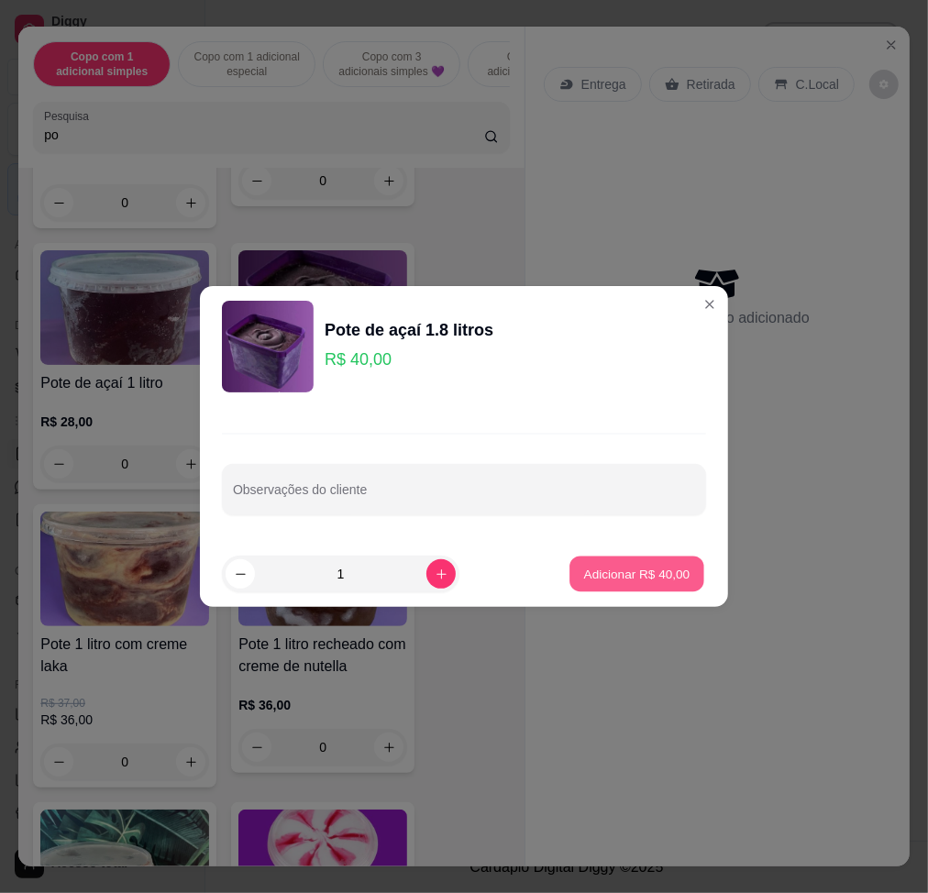
click at [618, 570] on p "Adicionar R$ 40,00" at bounding box center [637, 573] width 106 height 17
type input "1"
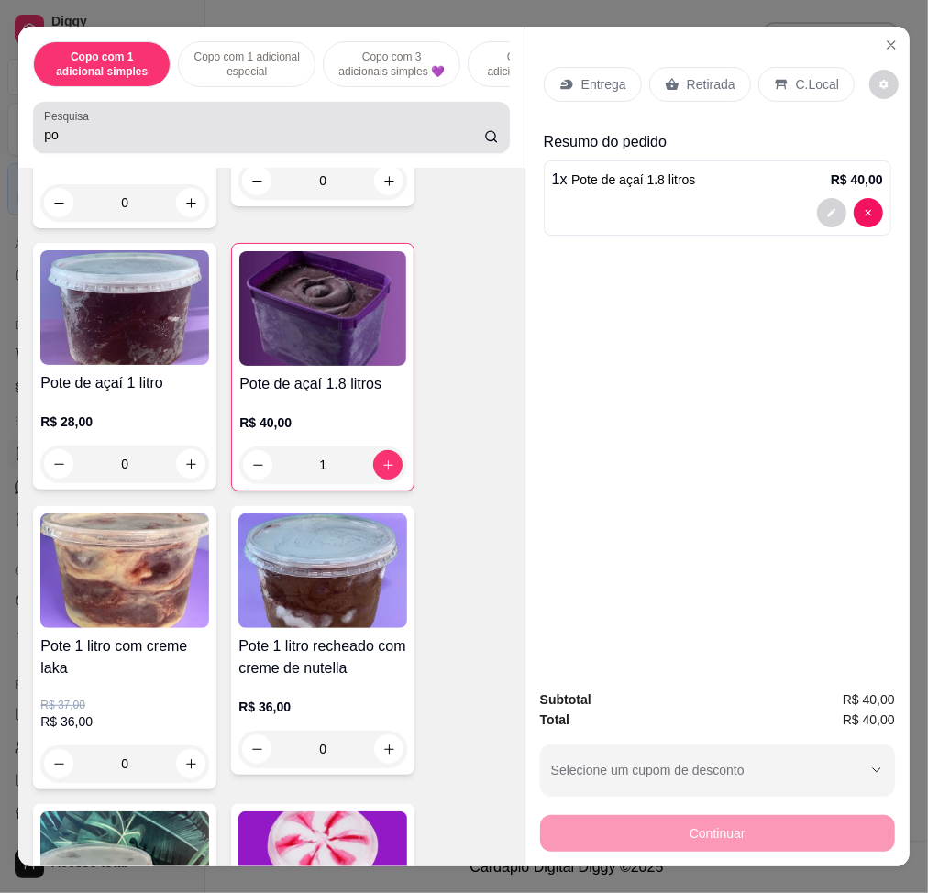
click at [244, 143] on input "po" at bounding box center [264, 135] width 440 height 18
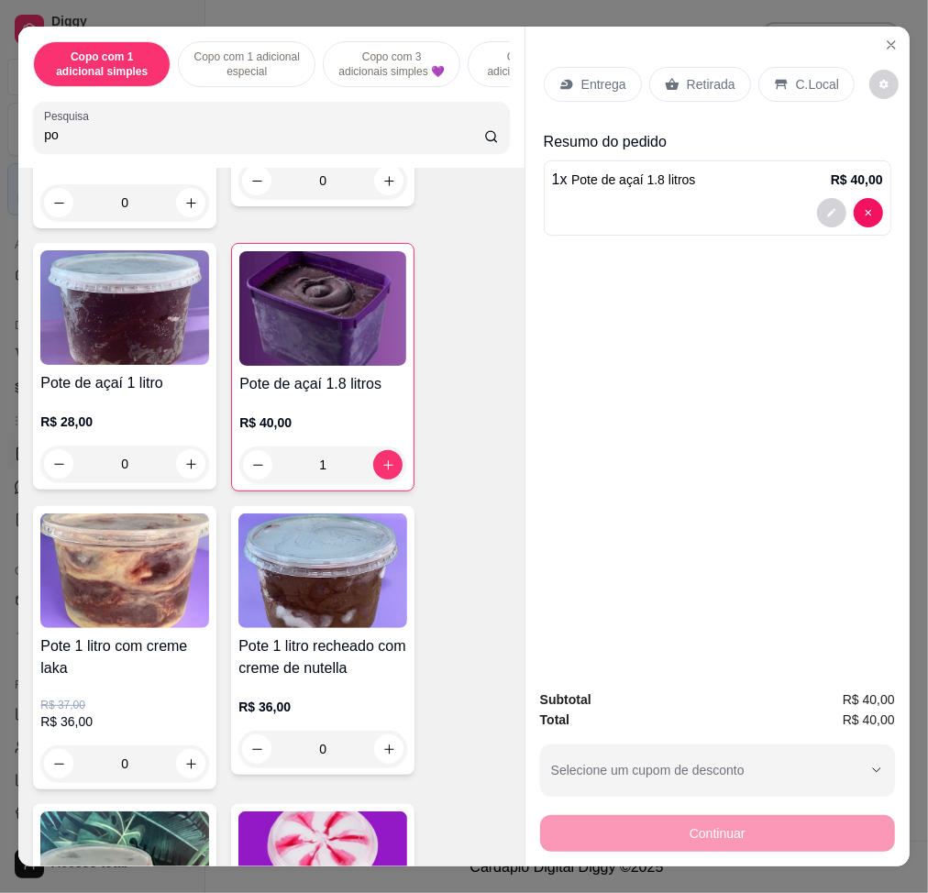
click at [245, 142] on input "po" at bounding box center [264, 135] width 440 height 18
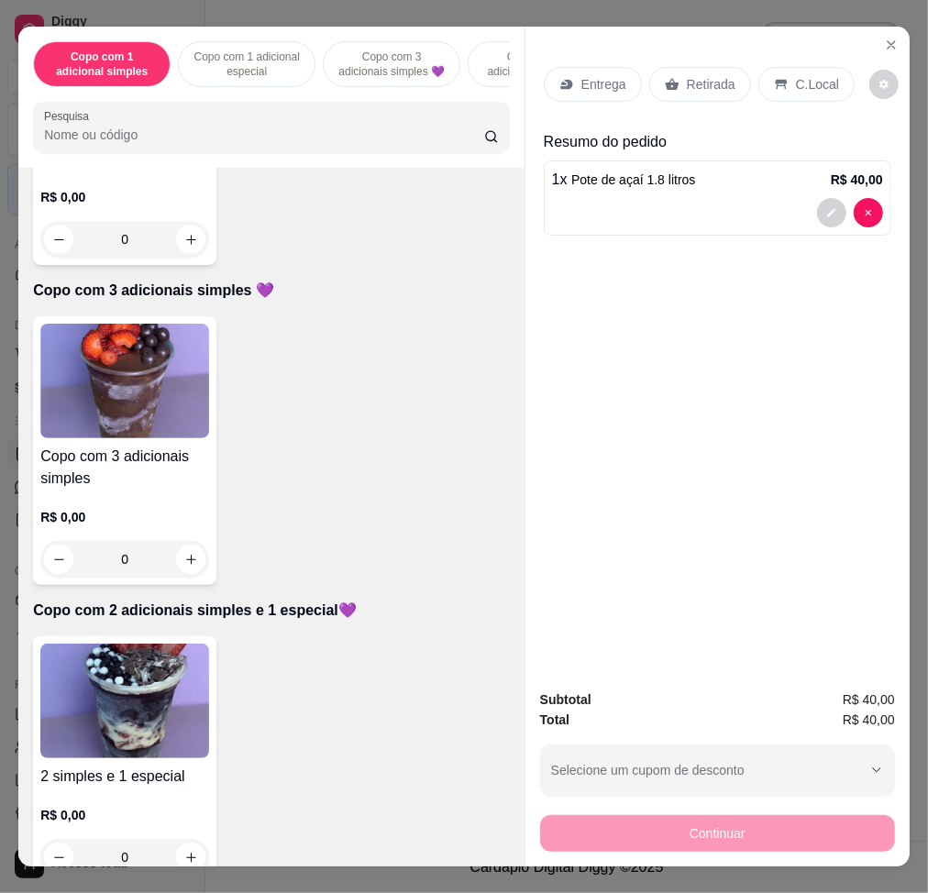
scroll to position [0, 0]
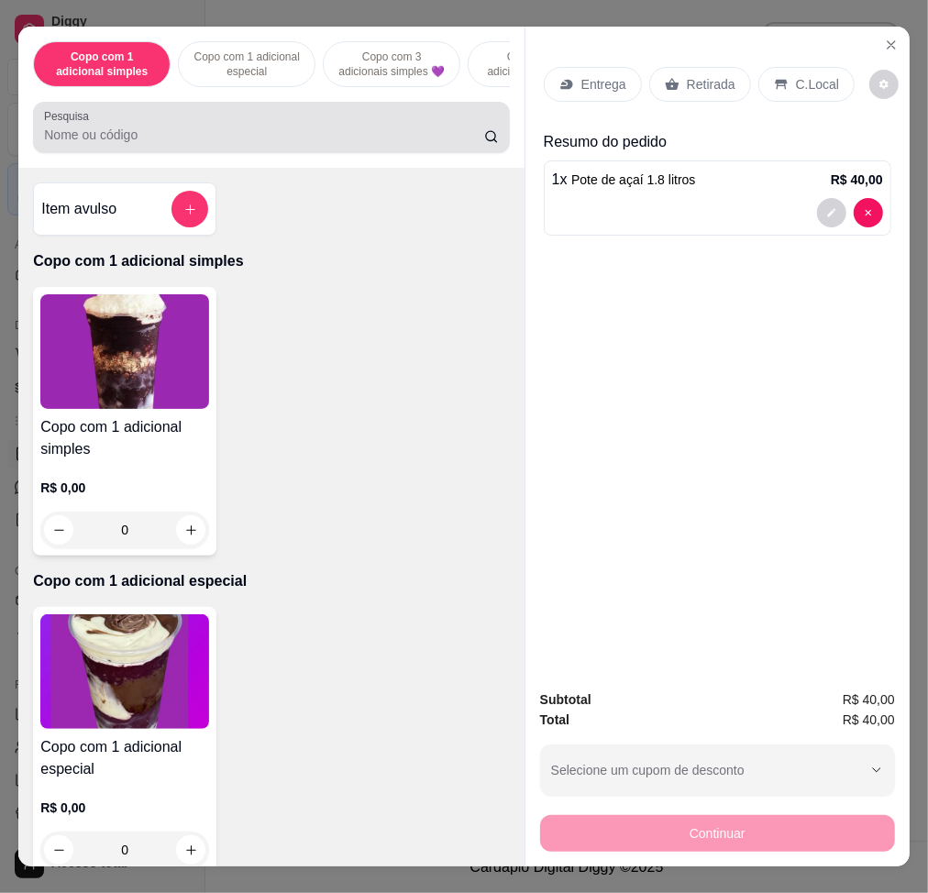
click at [203, 126] on div at bounding box center [271, 127] width 455 height 37
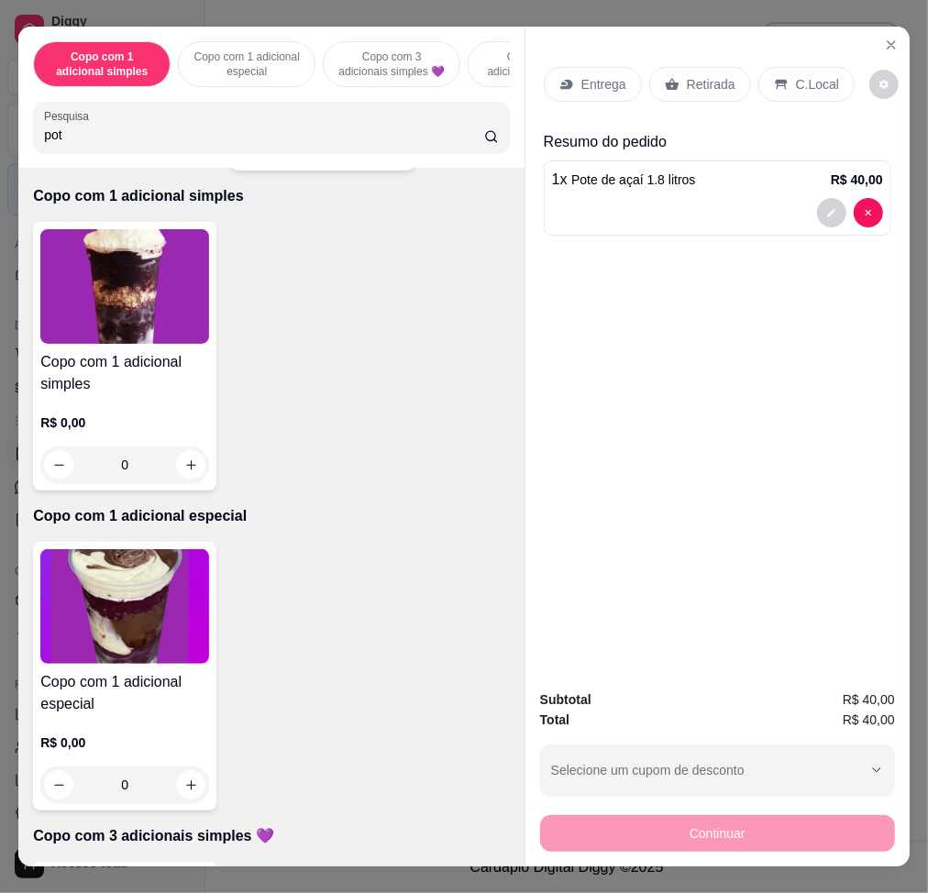
scroll to position [610, 0]
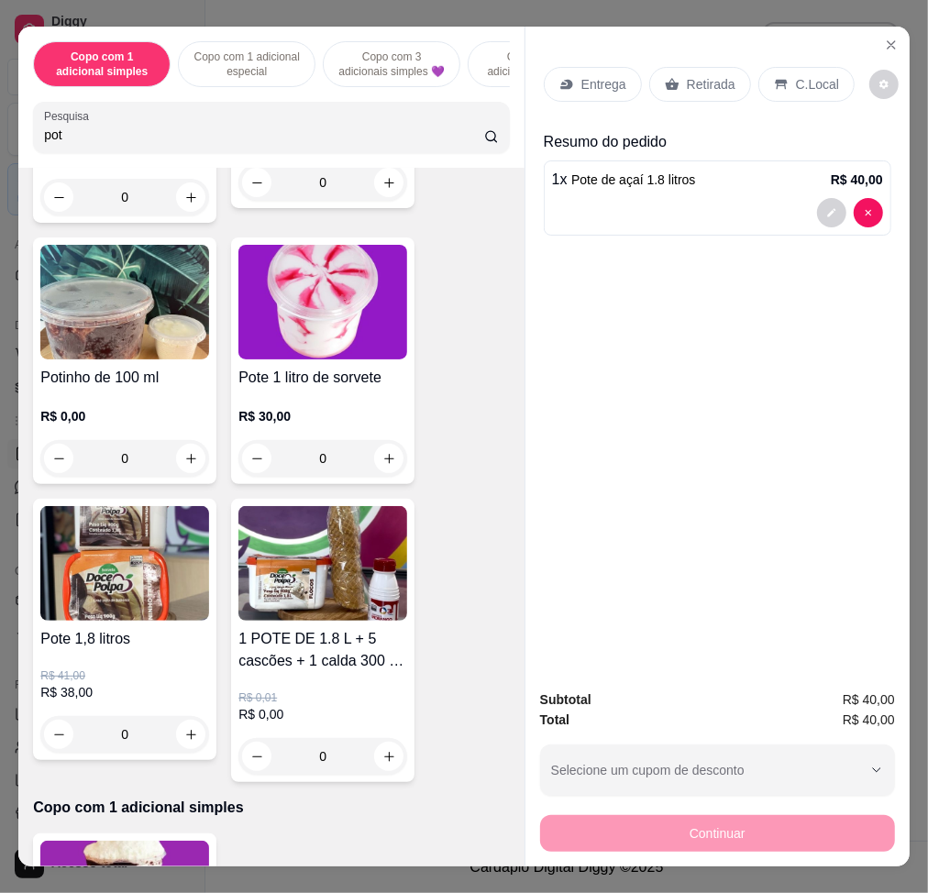
type input "pot"
click at [101, 372] on div "Potinho de 100 ml R$ 0,00 0" at bounding box center [124, 360] width 183 height 247
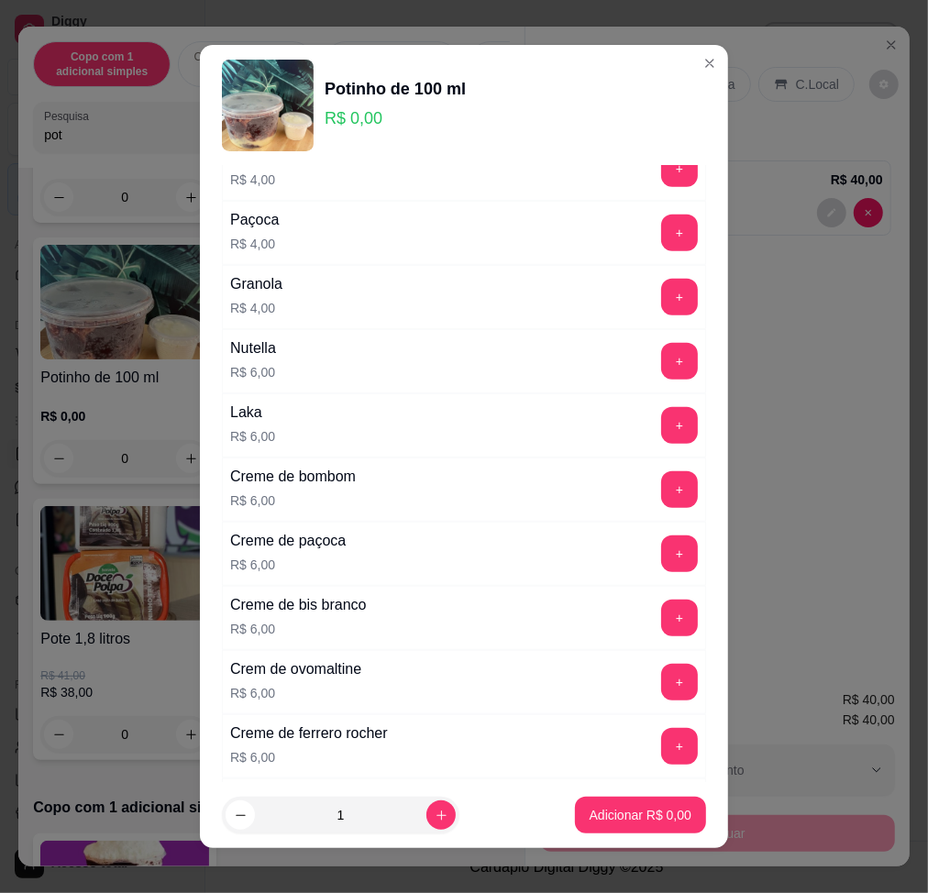
scroll to position [733, 0]
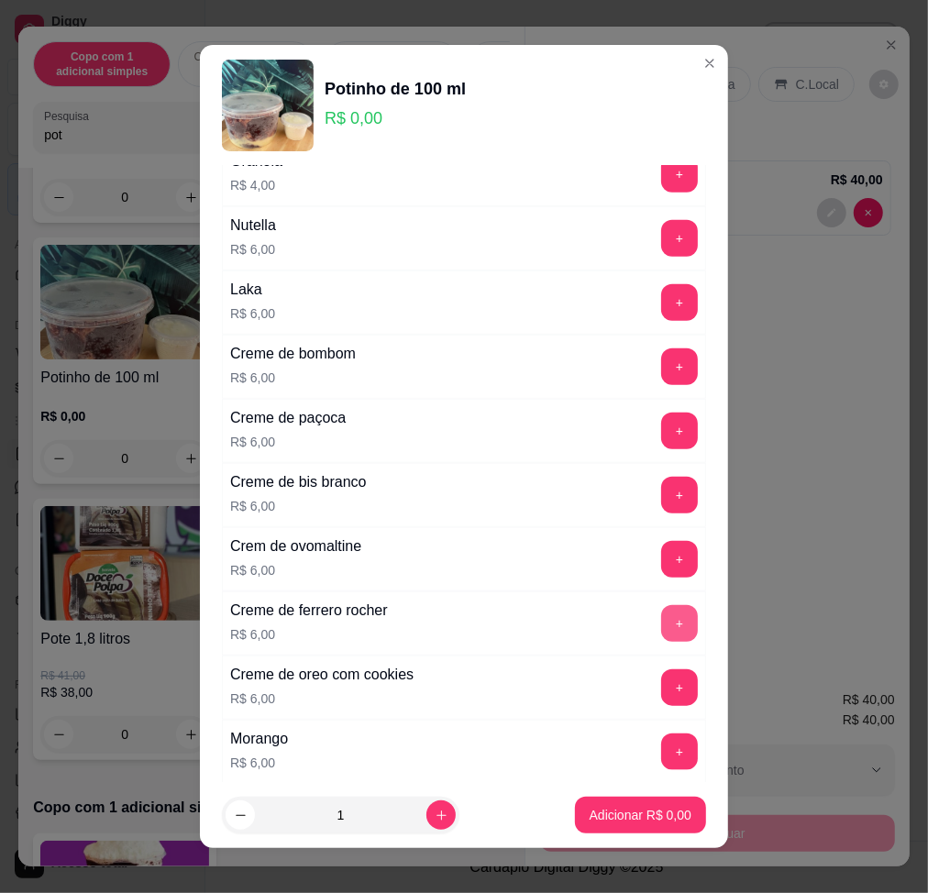
click at [661, 618] on button "+" at bounding box center [679, 623] width 37 height 37
click at [661, 687] on button "+" at bounding box center [679, 687] width 37 height 37
click at [583, 819] on p "Adicionar R$ 12,00" at bounding box center [636, 815] width 109 height 18
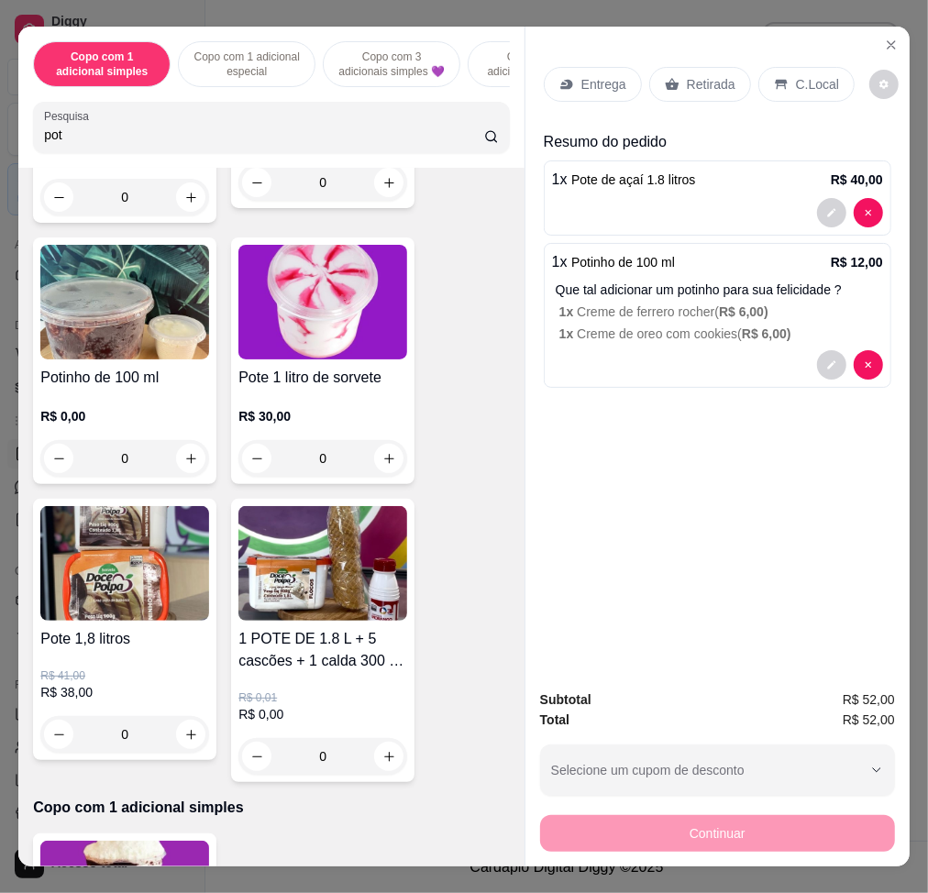
click at [595, 80] on p "Entrega" at bounding box center [603, 84] width 45 height 18
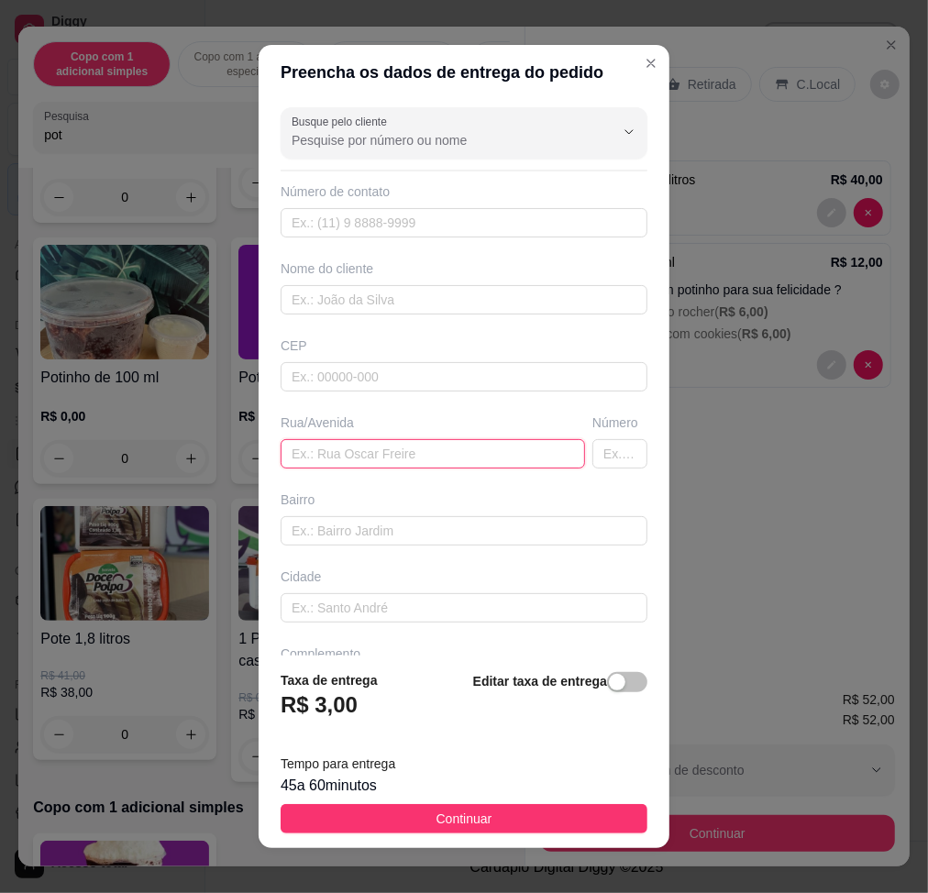
click at [471, 466] on input "text" at bounding box center [432, 453] width 304 height 29
paste input "urano , n547, ultima casa, ,"
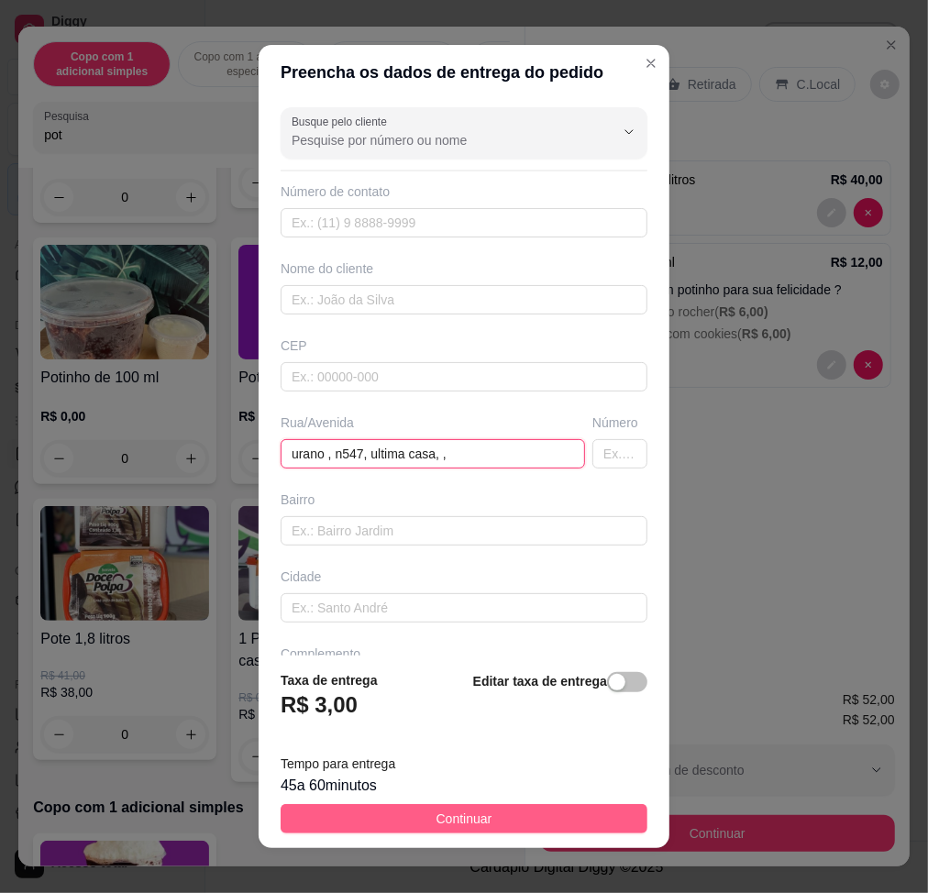
type input "urano , n547, ultima casa, ,"
click at [582, 827] on button "Continuar" at bounding box center [463, 818] width 367 height 29
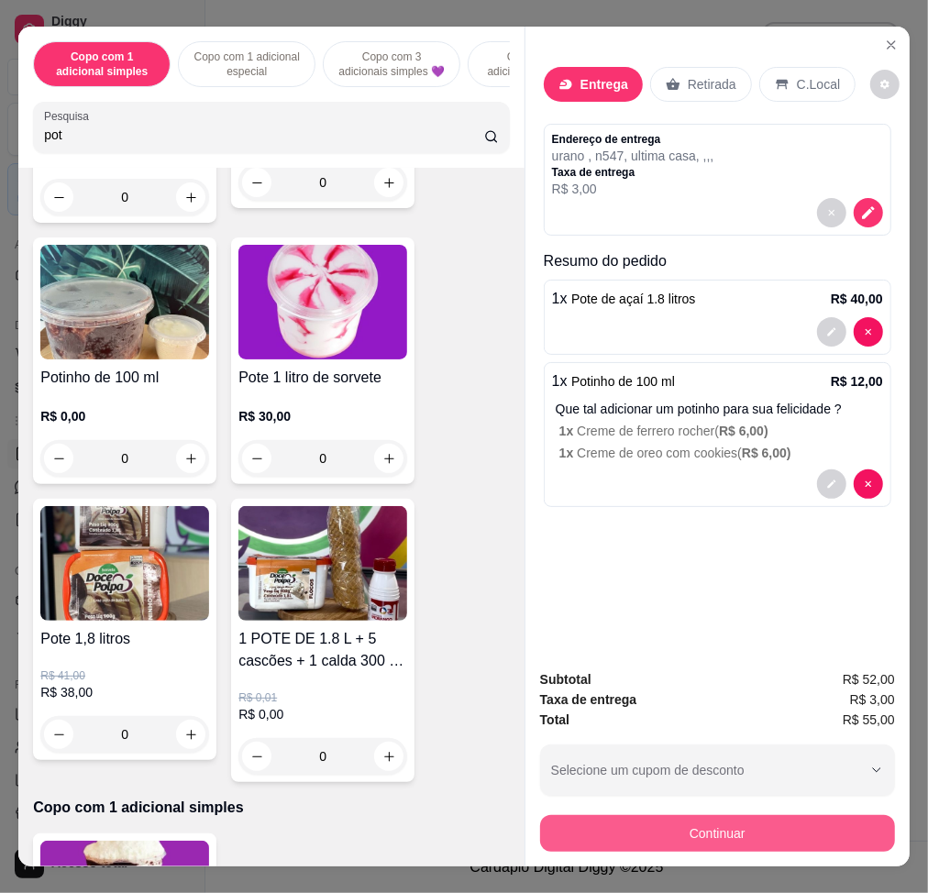
click at [690, 820] on button "Continuar" at bounding box center [717, 833] width 355 height 37
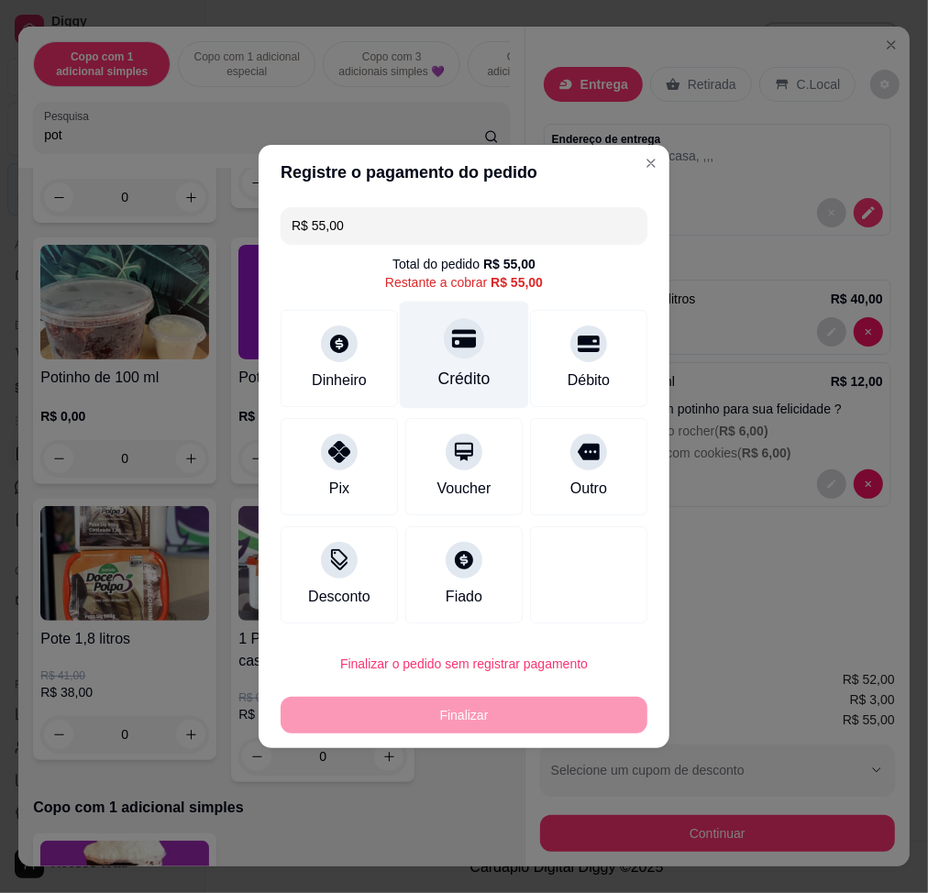
click at [456, 372] on div "Crédito" at bounding box center [464, 379] width 52 height 24
type input "R$ 0,00"
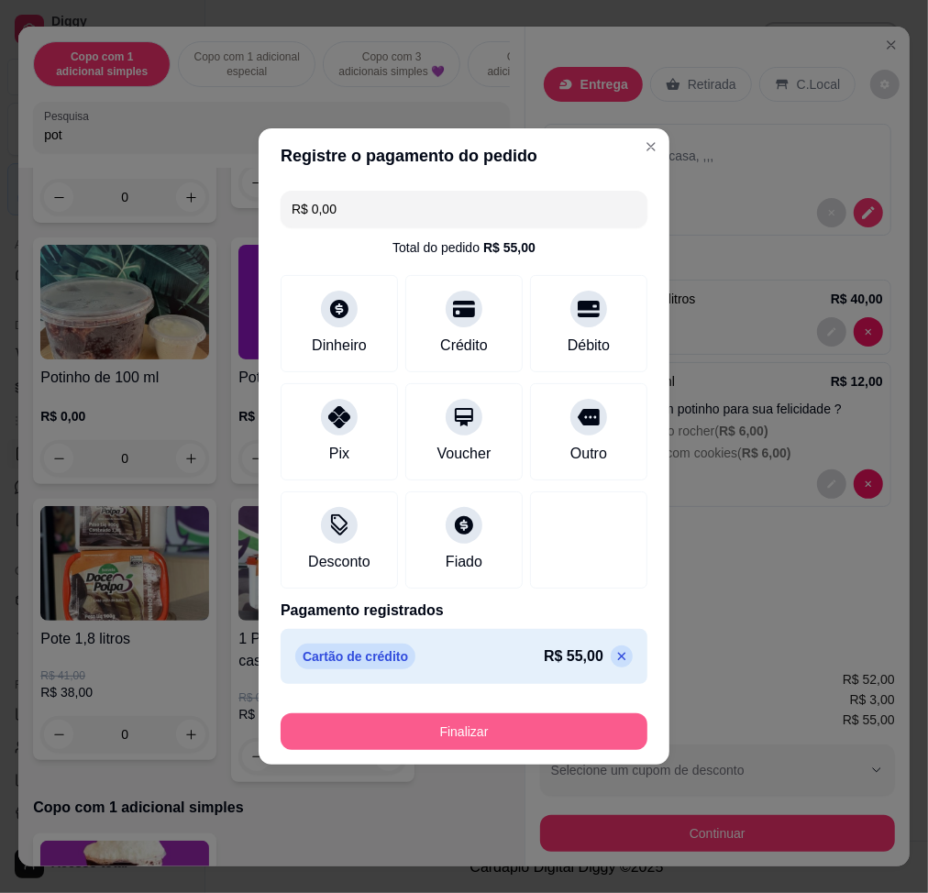
click at [533, 748] on button "Finalizar" at bounding box center [463, 731] width 367 height 37
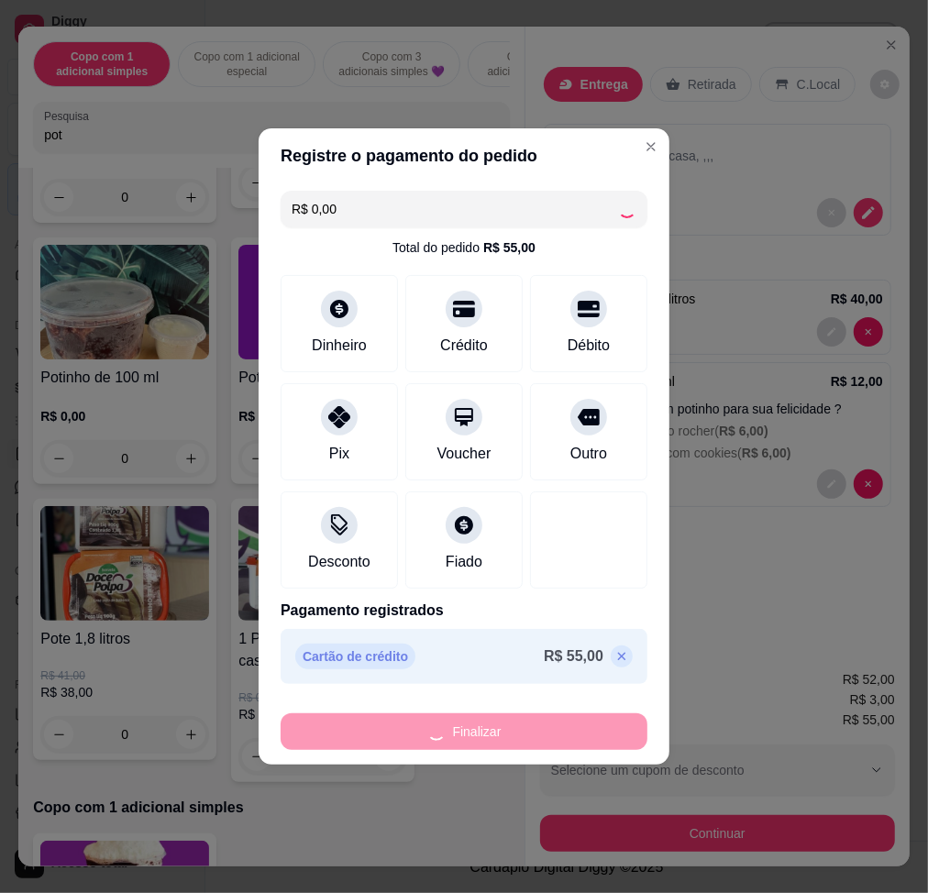
type input "0"
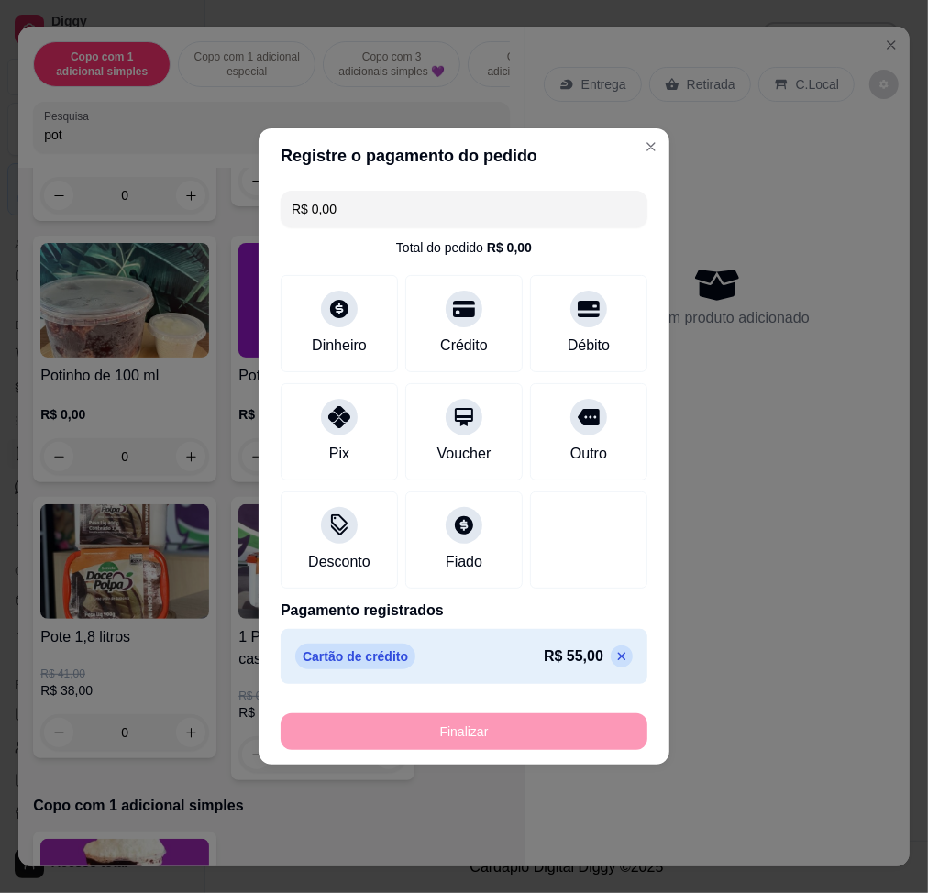
type input "-R$ 55,00"
